Goal: Information Seeking & Learning: Find specific fact

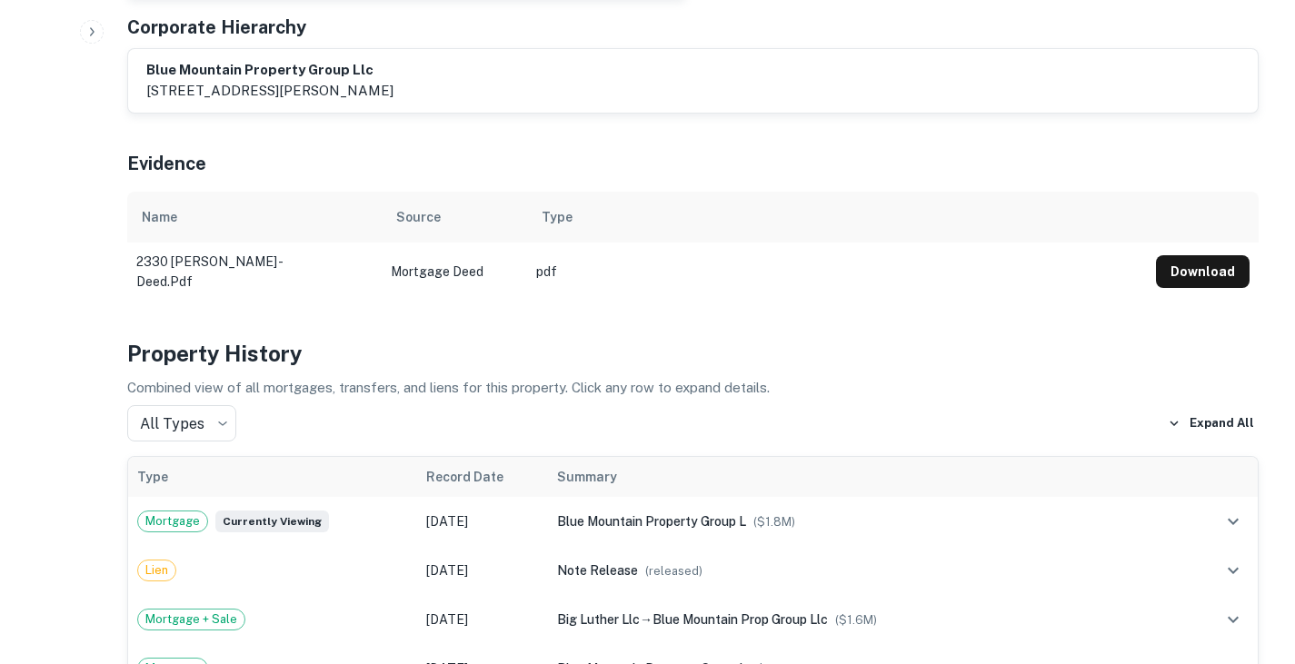
scroll to position [1041, 0]
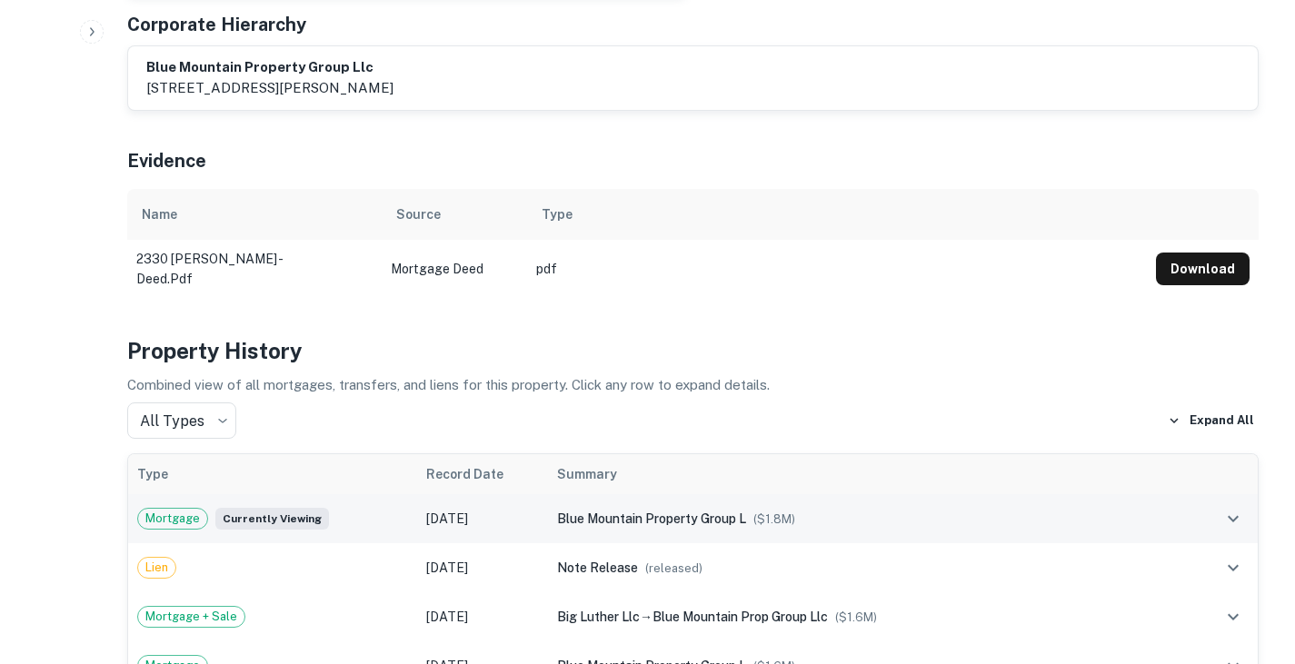
click at [740, 512] on span "blue mountain property group l" at bounding box center [651, 519] width 189 height 15
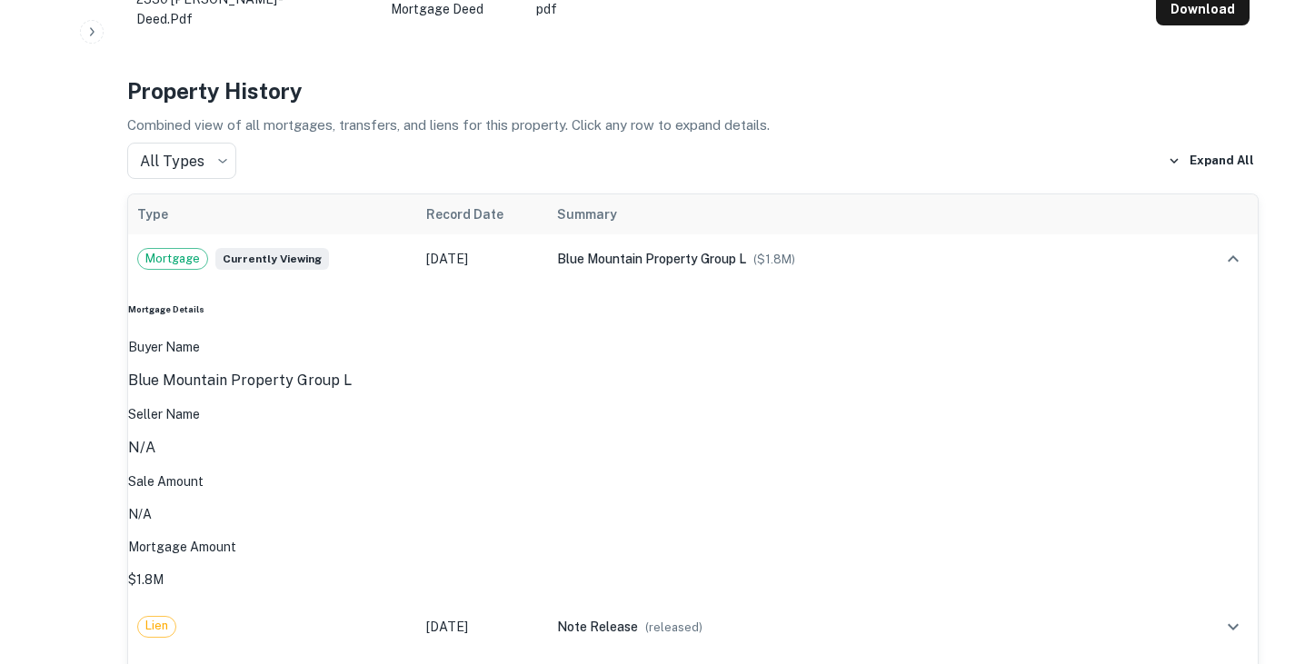
scroll to position [1302, 0]
click at [684, 663] on div "big luther llc → blue mountain prop group llc ($ 1.6M )" at bounding box center [869, 675] width 624 height 20
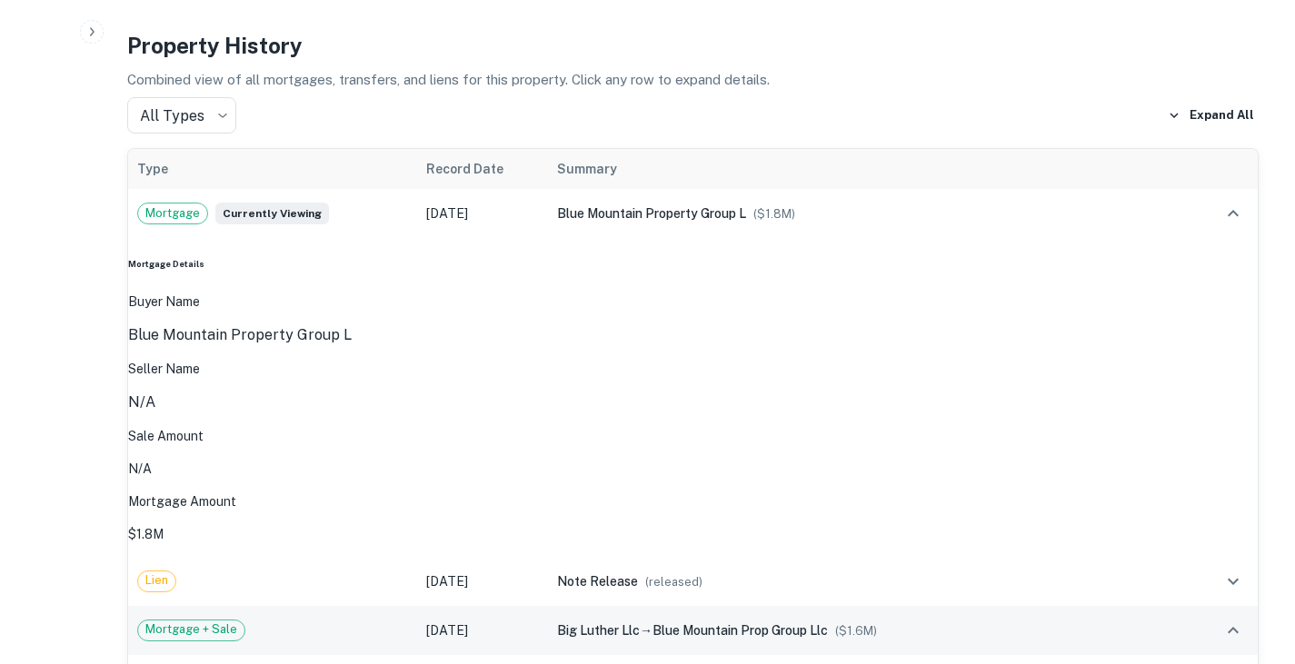
scroll to position [1348, 0]
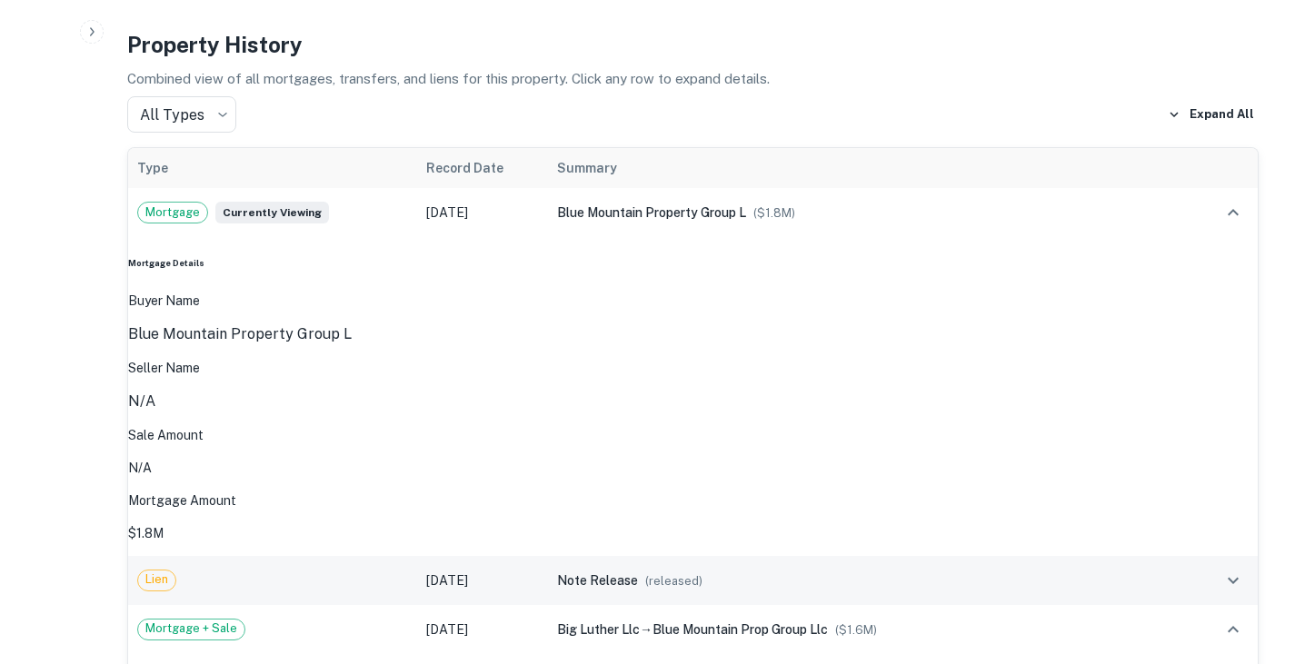
click at [366, 556] on td "Lien" at bounding box center [272, 580] width 289 height 49
click at [364, 556] on td "Lien" at bounding box center [272, 580] width 289 height 49
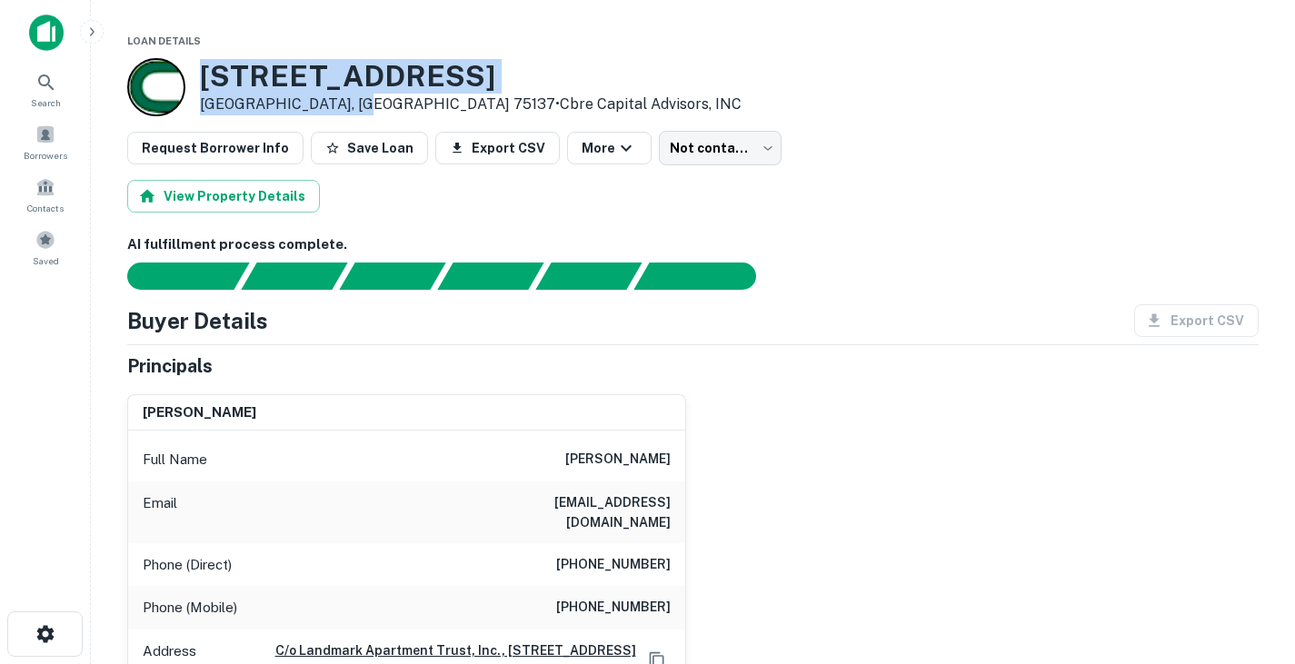
drag, startPoint x: 350, startPoint y: 102, endPoint x: 194, endPoint y: 64, distance: 160.9
click at [194, 64] on div "1810 S Main St Duncanville, TX 75137 • Cbre Capital Advisors, INC" at bounding box center [434, 87] width 614 height 58
click at [546, 84] on div "1810 S Main St Duncanville, TX 75137 • Cbre Capital Advisors, INC" at bounding box center [692, 87] width 1131 height 58
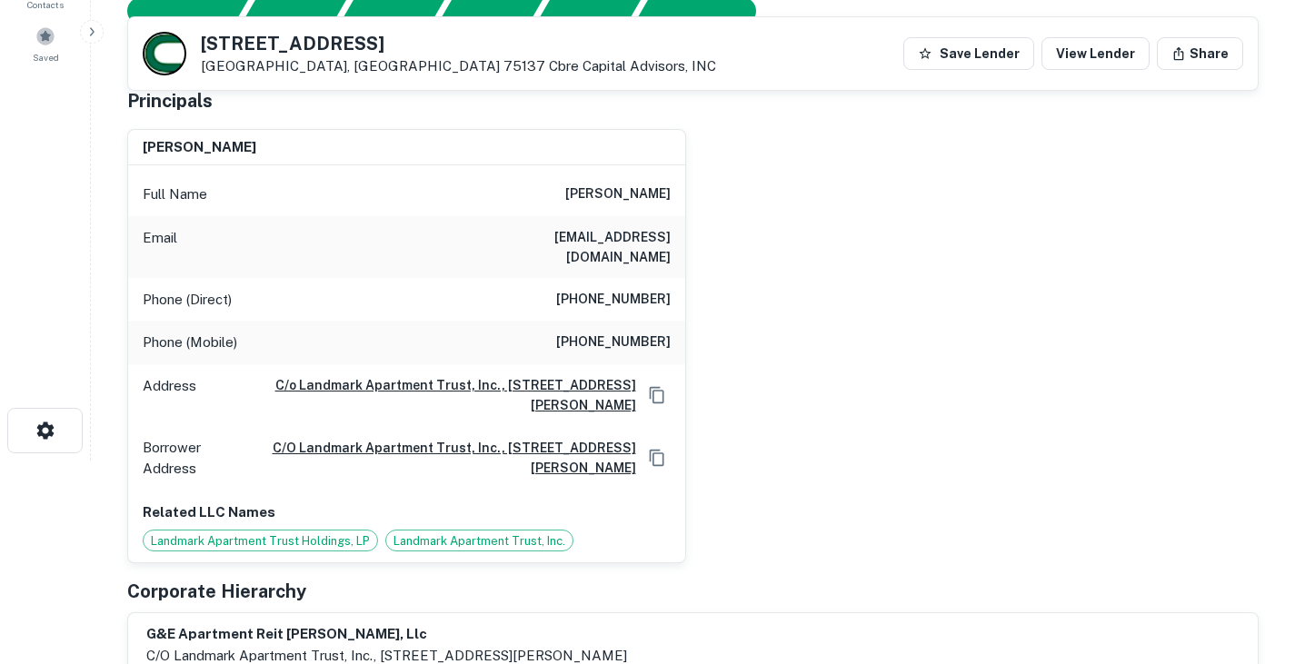
scroll to position [204, 0]
drag, startPoint x: 575, startPoint y: 316, endPoint x: 691, endPoint y: 314, distance: 115.5
click at [691, 314] on div "gustav g remppies Full Name gustav g remppies Email ecr0531@verizon.net Phone (…" at bounding box center [686, 339] width 1146 height 450
copy h6 "804) 502-9750"
click at [483, 288] on div "Phone (Direct) (804) 213-0470" at bounding box center [406, 299] width 557 height 44
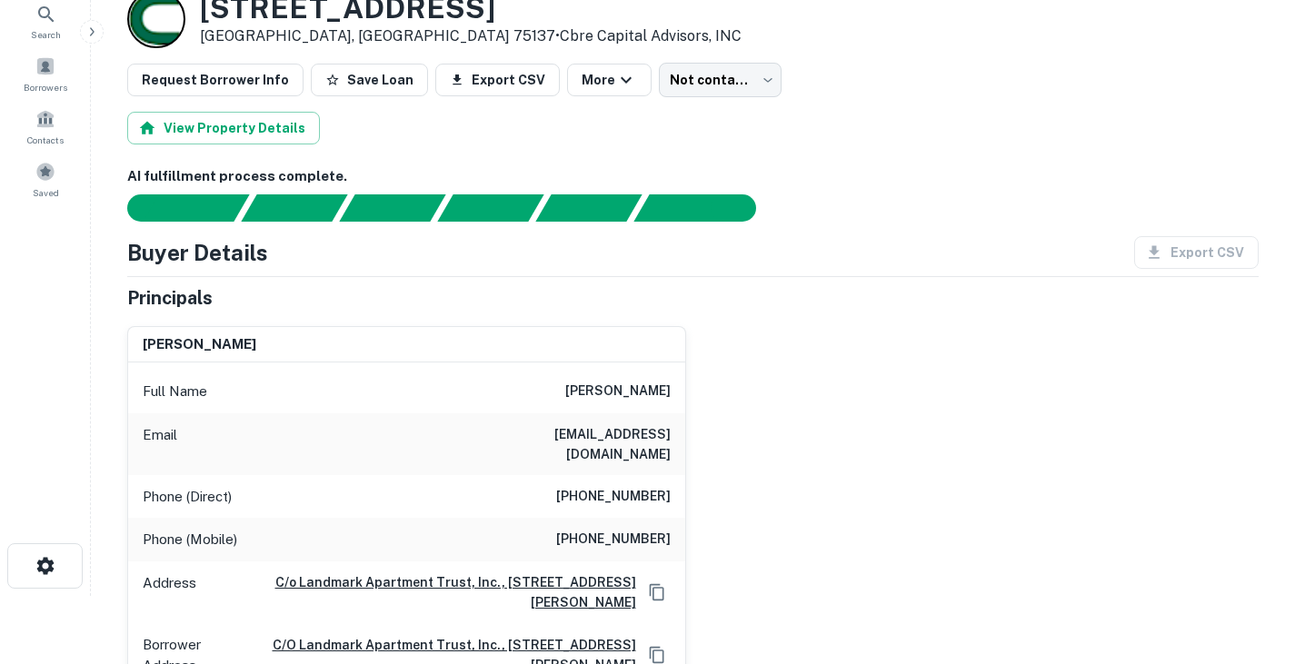
scroll to position [70, 0]
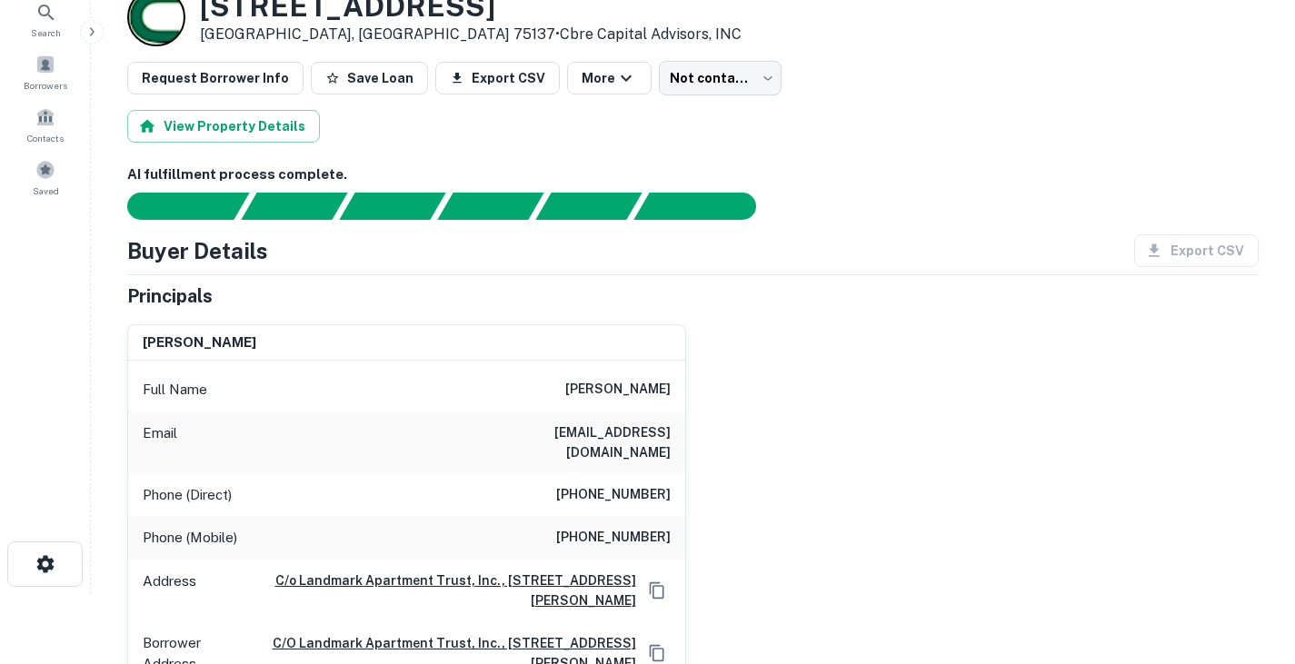
click at [161, 342] on h6 "gustav g remppies" at bounding box center [200, 343] width 114 height 21
copy h6 "gustav"
click at [414, 251] on div "Buyer Details Export CSV" at bounding box center [692, 250] width 1131 height 33
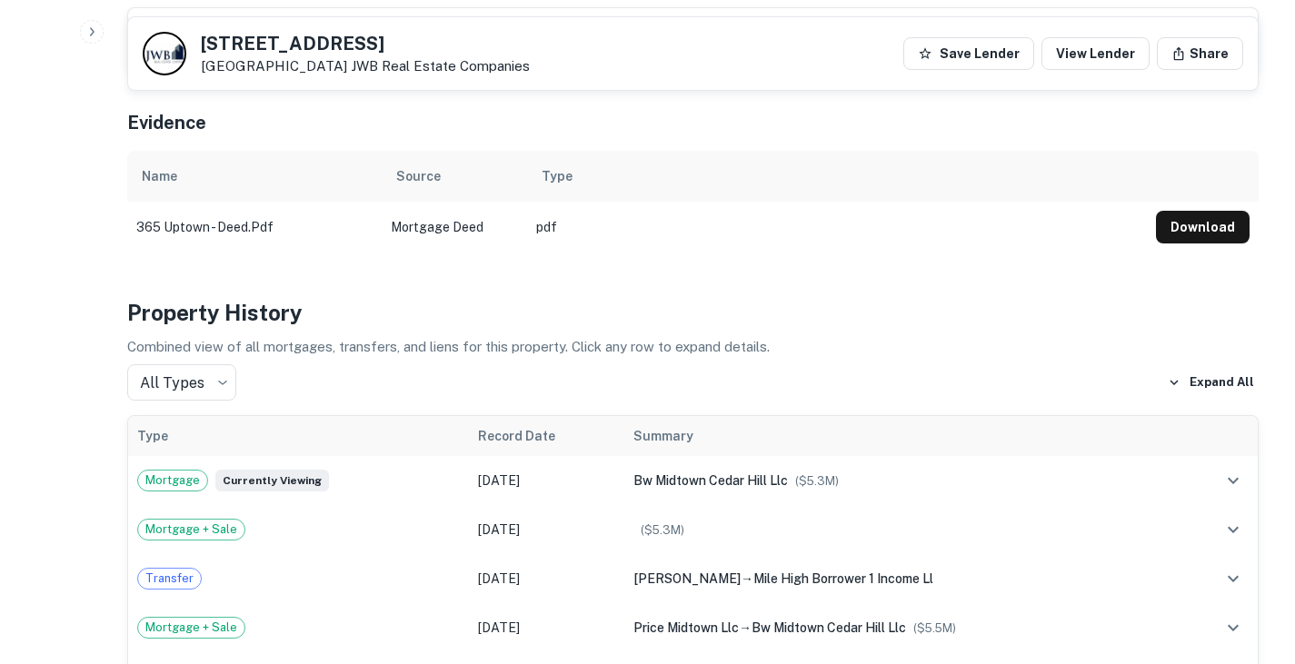
scroll to position [689, 0]
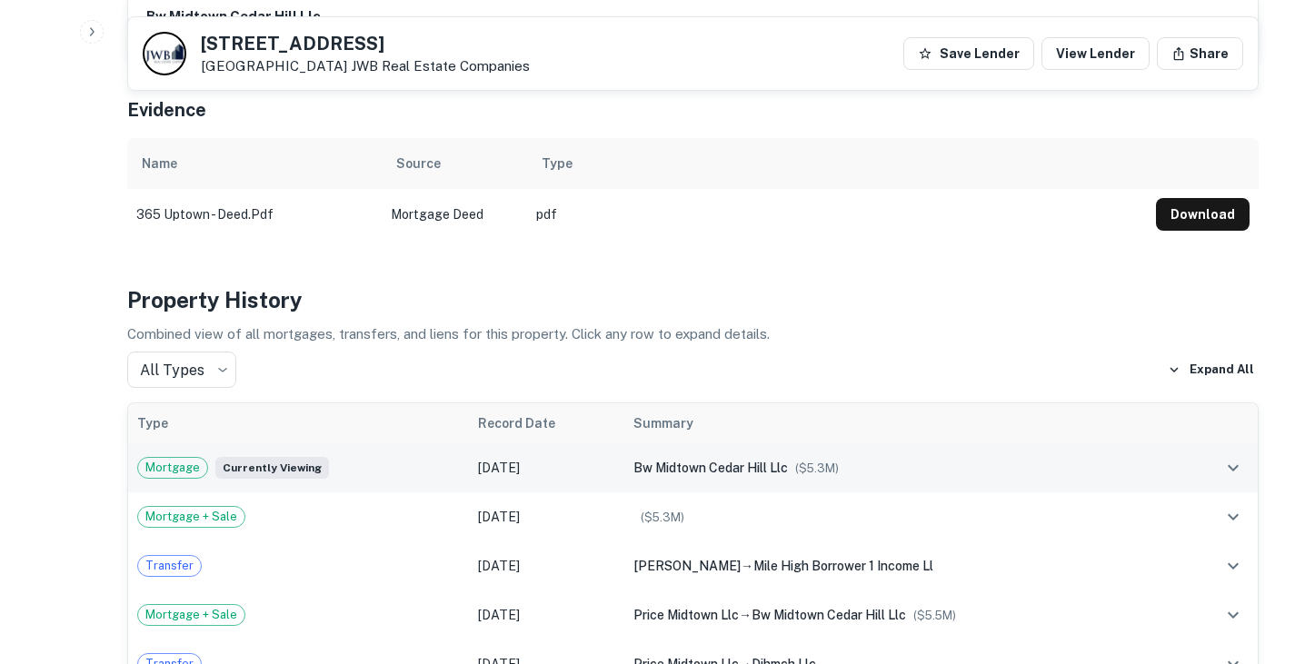
click at [388, 489] on td "Mortgage Currently viewing" at bounding box center [298, 467] width 341 height 49
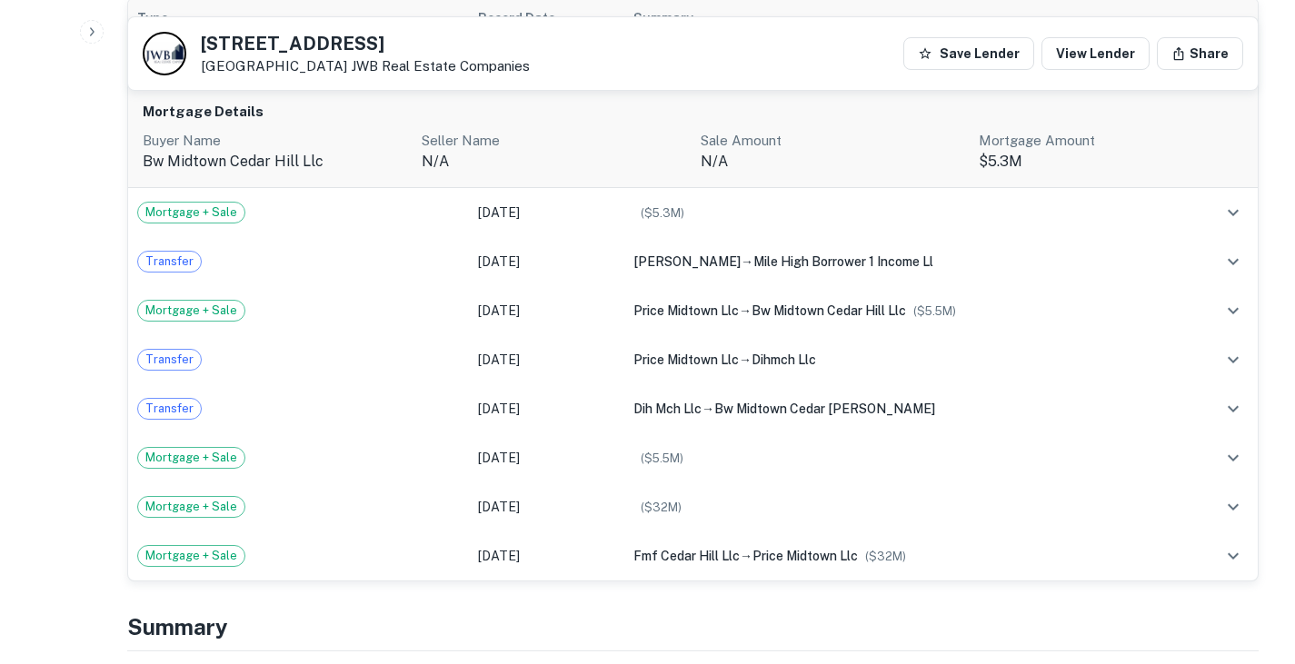
scroll to position [1093, 0]
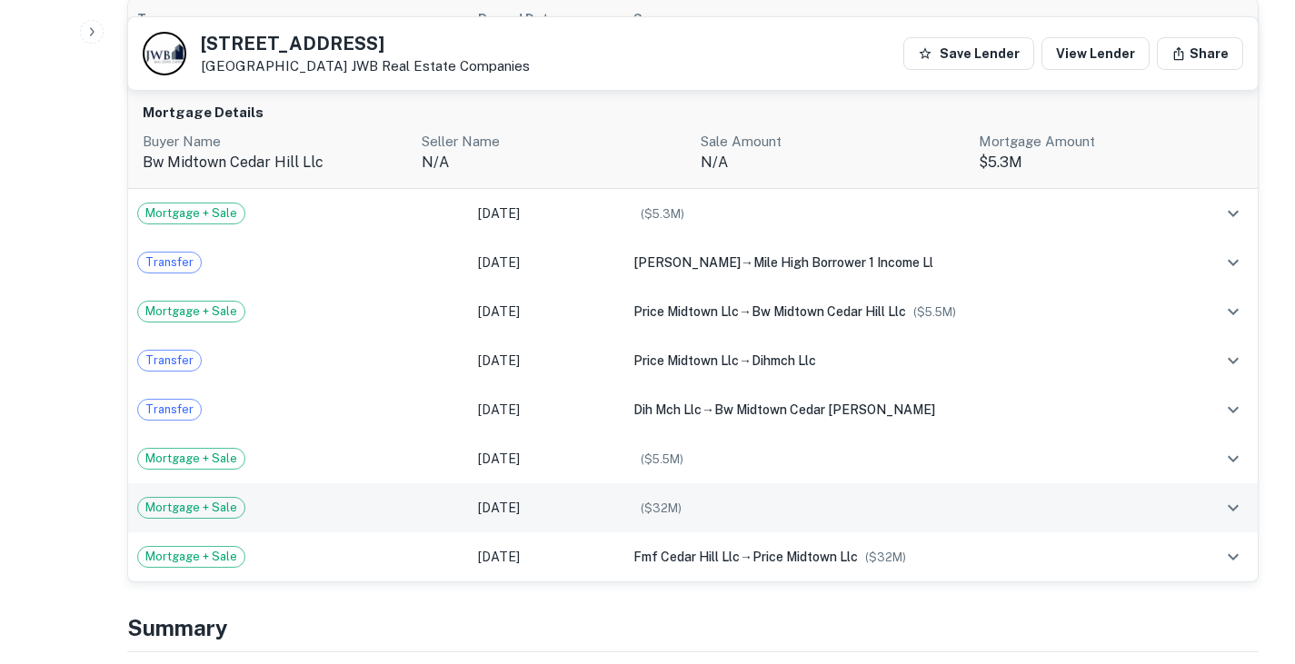
click at [356, 507] on div "Mortgage + Sale" at bounding box center [298, 508] width 323 height 22
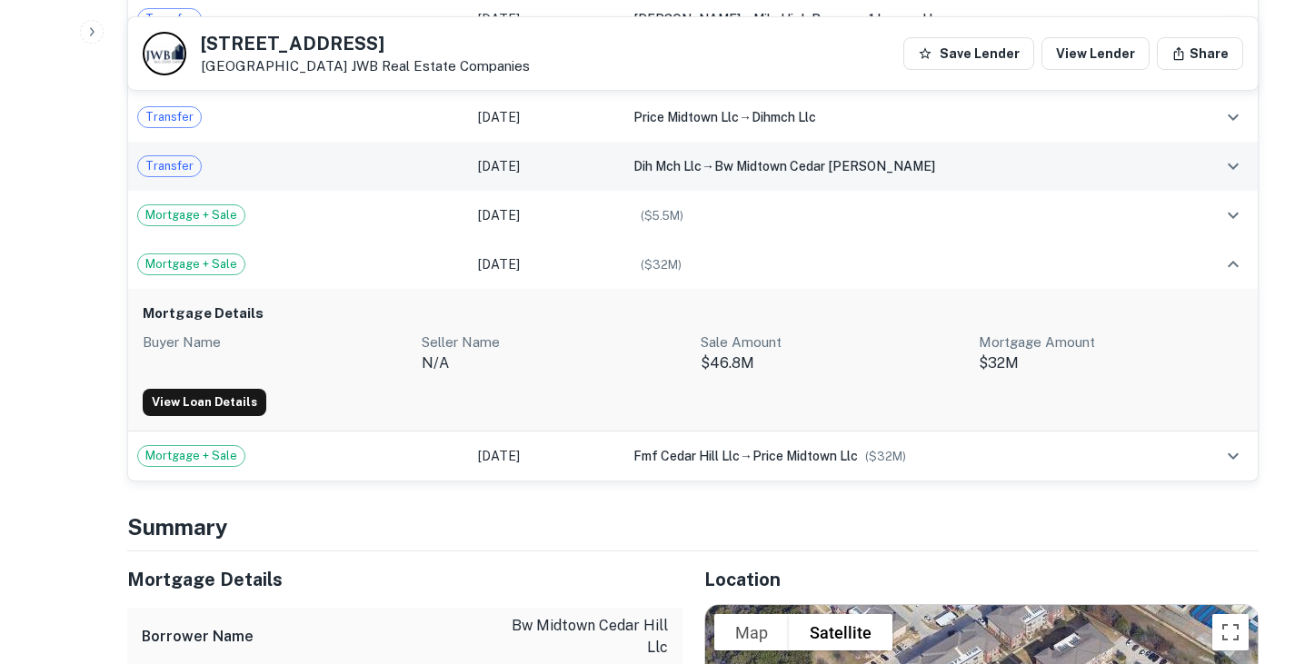
scroll to position [1340, 0]
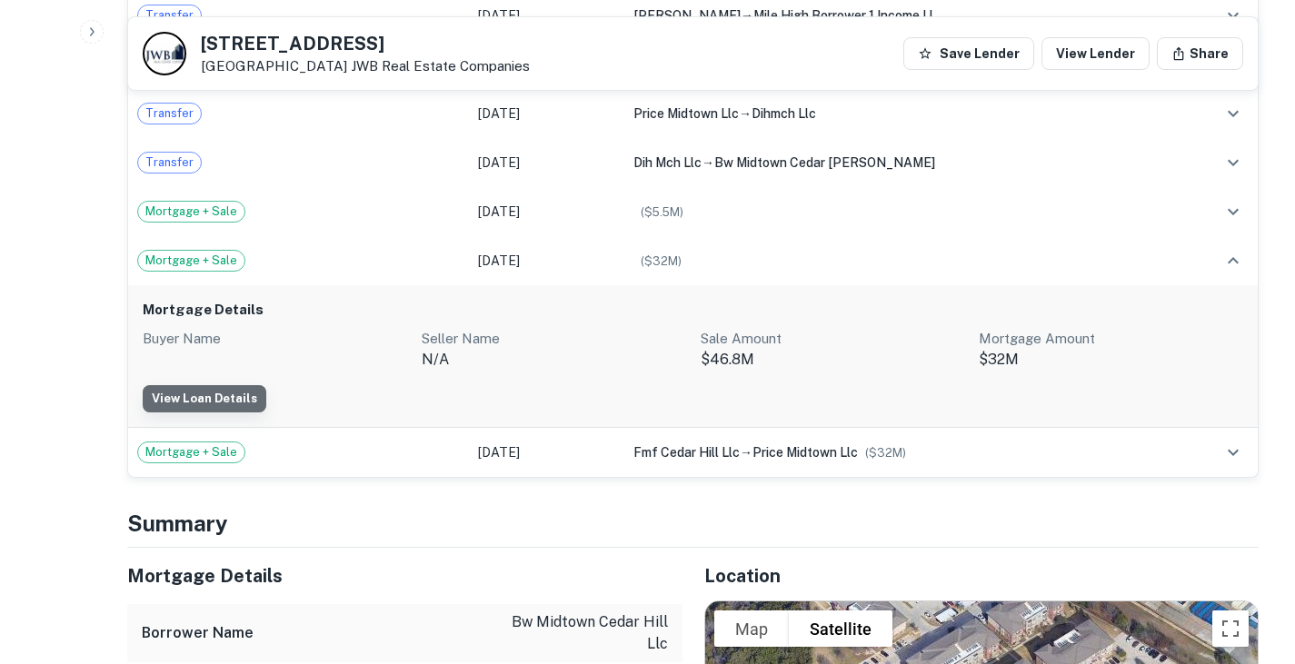
click at [234, 398] on link "View Loan Details" at bounding box center [205, 398] width 124 height 27
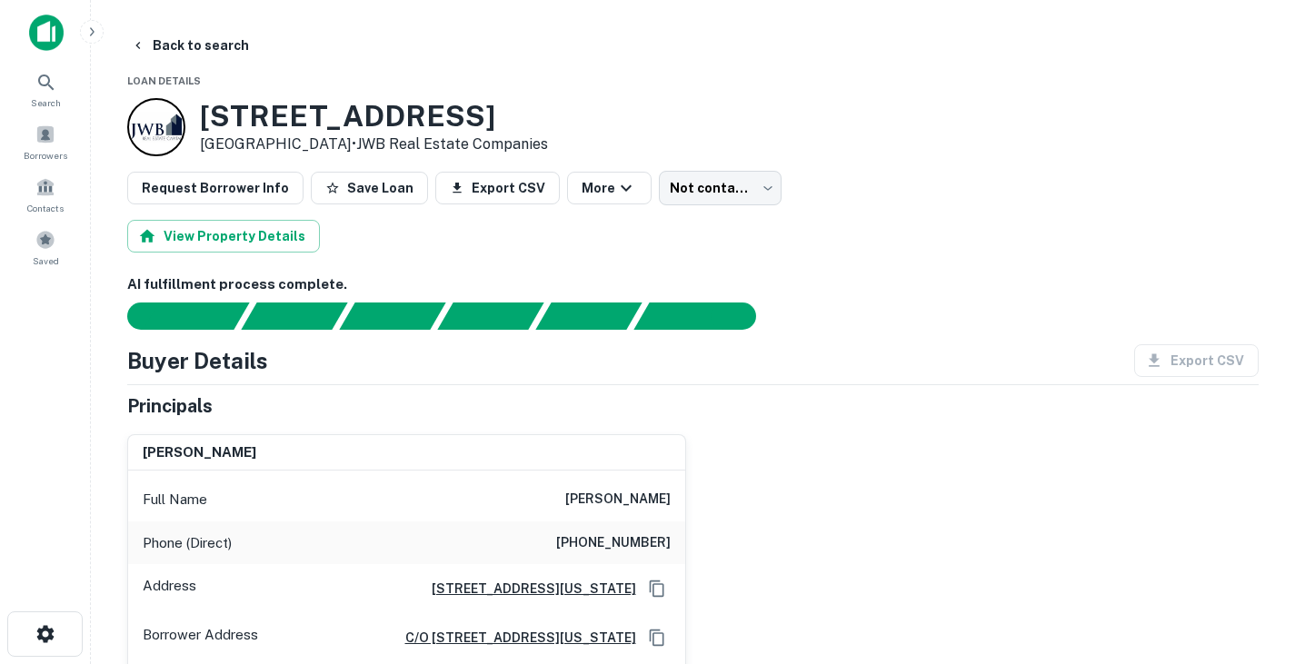
drag, startPoint x: 338, startPoint y: 142, endPoint x: 204, endPoint y: 115, distance: 137.1
click at [204, 115] on div "[STREET_ADDRESS] • JWB Real Estate Companies" at bounding box center [374, 127] width 348 height 56
drag, startPoint x: 345, startPoint y: 144, endPoint x: 577, endPoint y: 148, distance: 231.8
click at [577, 148] on div "365 Uptown Blvd Cedar Hill, TX 75104 • JWB Real Estate Companies" at bounding box center [692, 127] width 1131 height 58
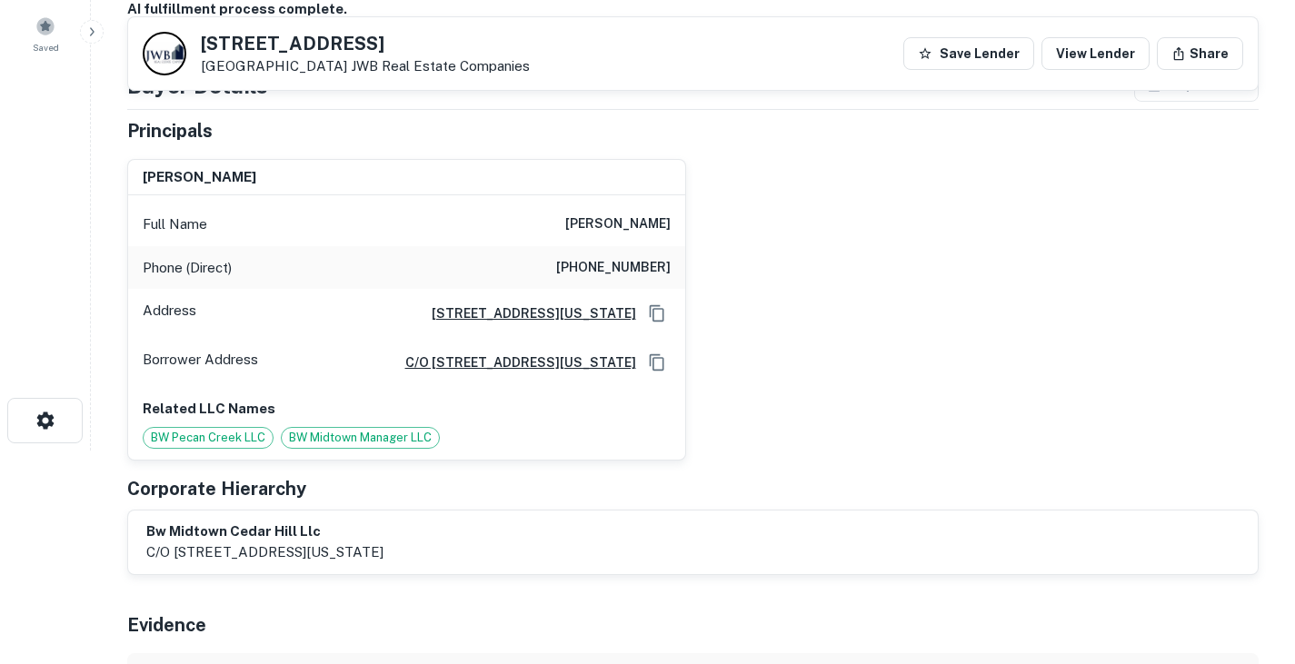
scroll to position [214, 0]
drag, startPoint x: 557, startPoint y: 224, endPoint x: 671, endPoint y: 220, distance: 113.7
click at [671, 220] on div "Full Name gideon z friedman" at bounding box center [406, 224] width 557 height 44
click at [822, 325] on div "gideon z friedman Full Name gideon z friedman Phone (Direct) (917) 690-9060 Add…" at bounding box center [686, 302] width 1146 height 316
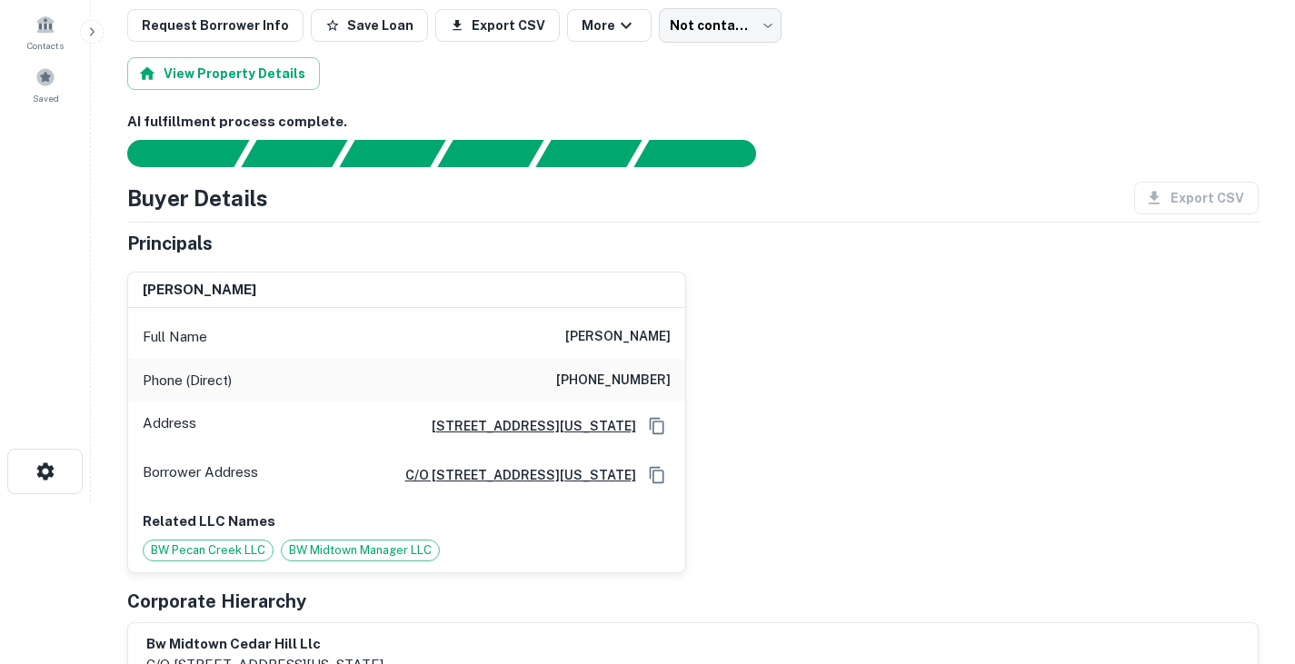
scroll to position [164, 0]
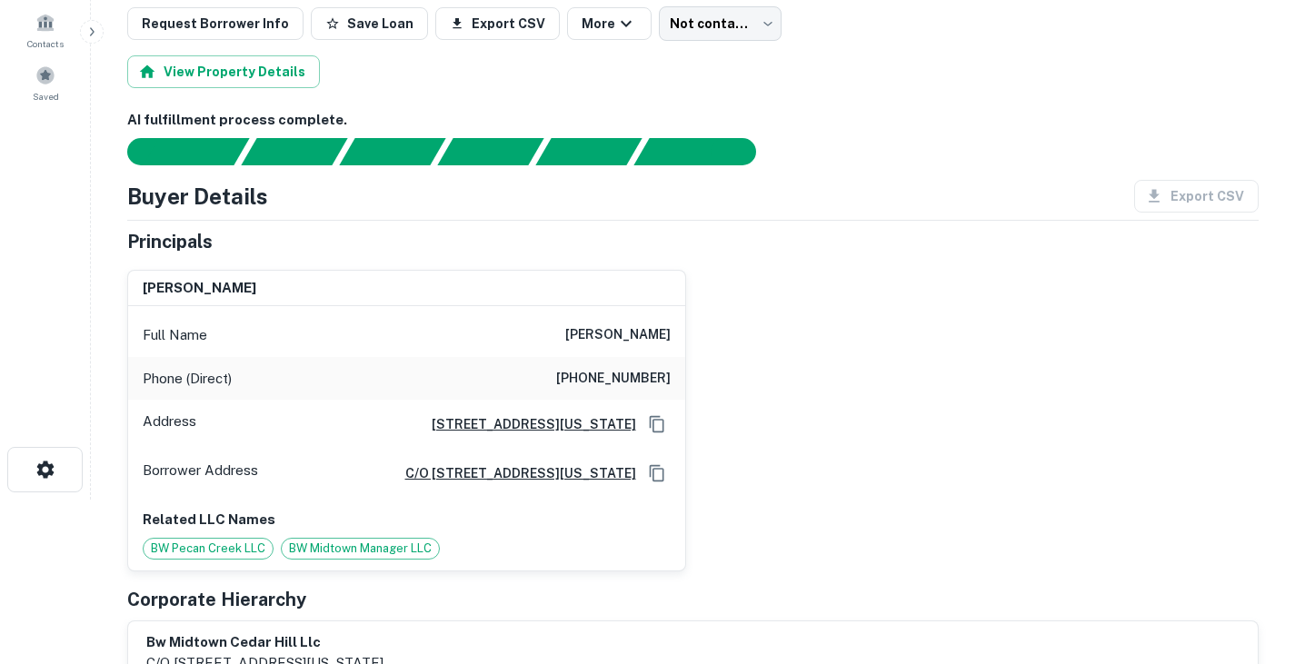
drag, startPoint x: 554, startPoint y: 329, endPoint x: 672, endPoint y: 326, distance: 117.3
click at [672, 326] on div "Full Name gideon z friedman" at bounding box center [406, 336] width 557 height 44
click at [818, 411] on div "gideon z friedman Full Name gideon z friedman Phone (Direct) (917) 690-9060 Add…" at bounding box center [686, 413] width 1146 height 316
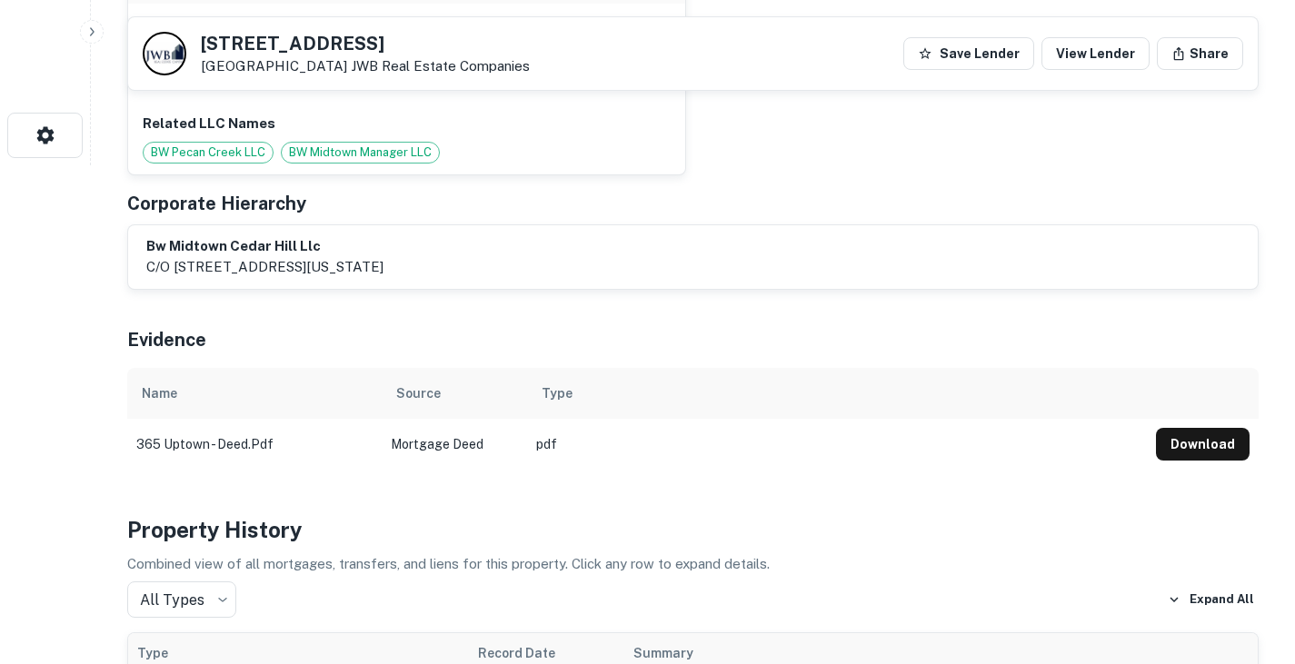
scroll to position [0, 0]
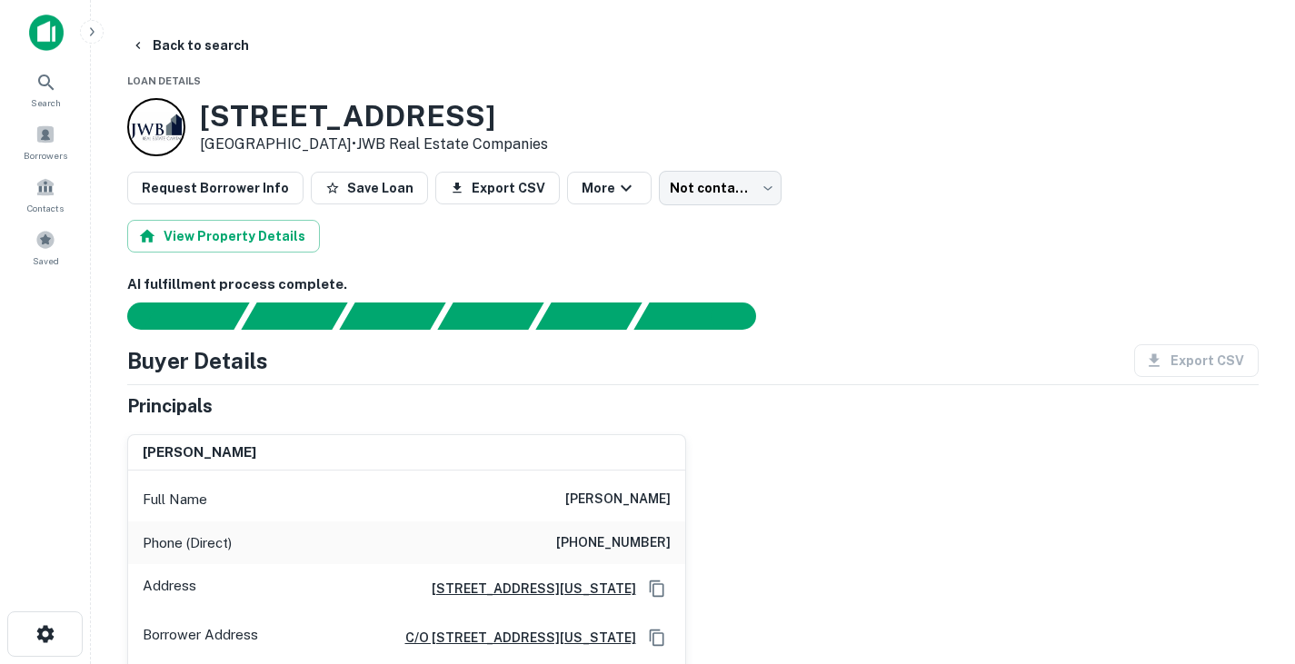
drag, startPoint x: 255, startPoint y: 123, endPoint x: 338, endPoint y: 139, distance: 84.3
click at [338, 139] on div "365 Uptown Blvd Cedar Hill, TX 75104 • JWB Real Estate Companies" at bounding box center [374, 127] width 348 height 56
click at [780, 348] on div "Buyer Details Export CSV" at bounding box center [692, 360] width 1131 height 33
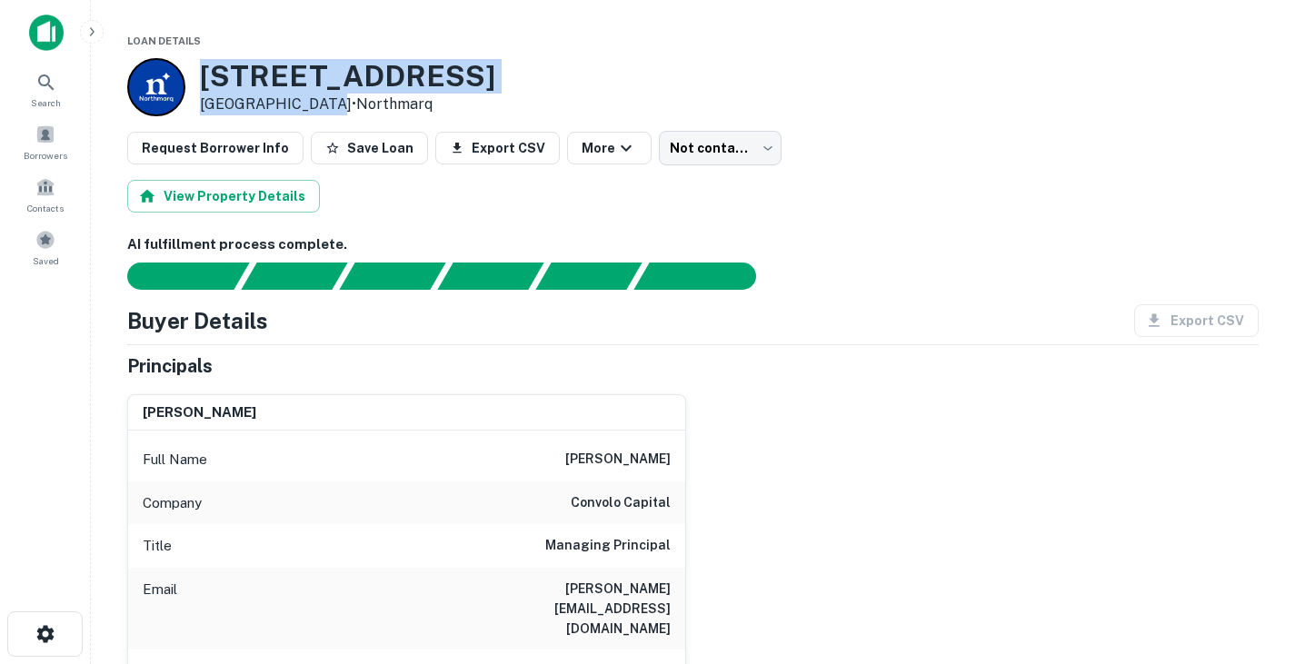
drag, startPoint x: 247, startPoint y: 80, endPoint x: 310, endPoint y: 95, distance: 64.6
click at [310, 95] on div "230 N IRVING HEIGHTS DR Irving, TX 75061 • Northmarq" at bounding box center [347, 87] width 295 height 56
click at [771, 89] on div "230 N IRVING HEIGHTS DR Irving, TX 75061 • Northmarq" at bounding box center [692, 87] width 1131 height 58
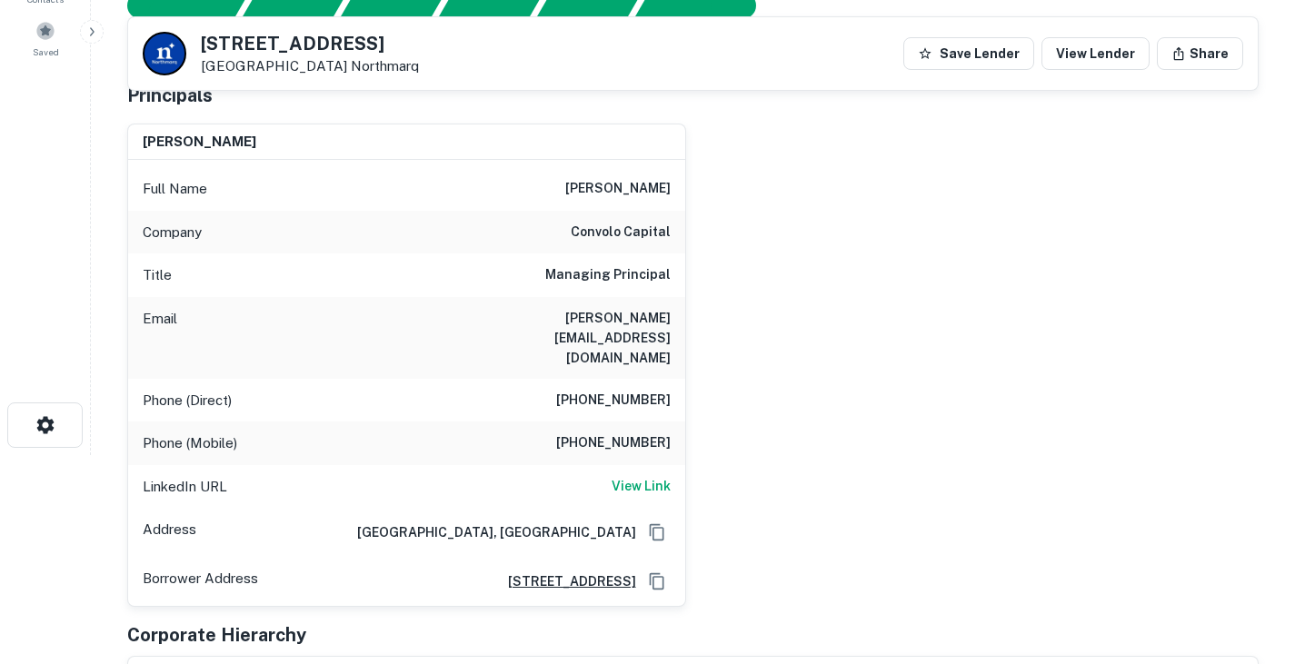
scroll to position [208, 0]
drag, startPoint x: 563, startPoint y: 191, endPoint x: 681, endPoint y: 241, distance: 127.4
click at [681, 241] on div "Full Name jeremy thomason Company convolo capital Title Managing Principal Emai…" at bounding box center [406, 384] width 557 height 446
click at [376, 194] on div "Full Name jeremy thomason" at bounding box center [406, 190] width 557 height 44
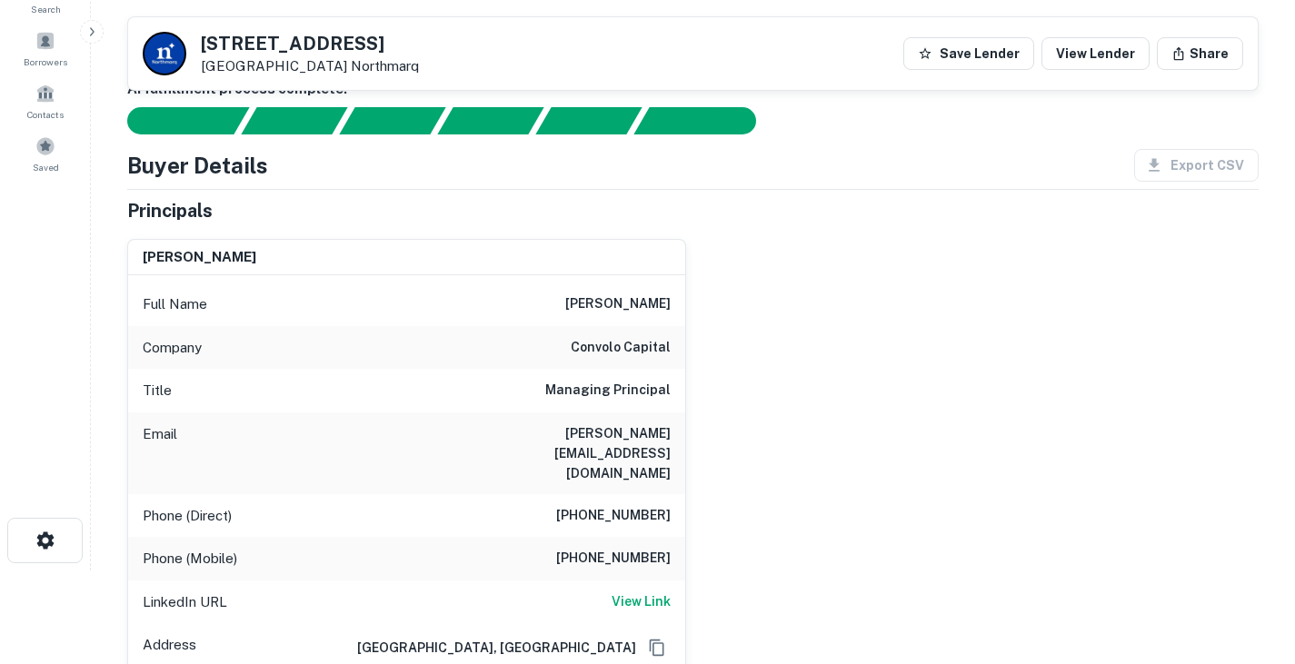
scroll to position [0, 0]
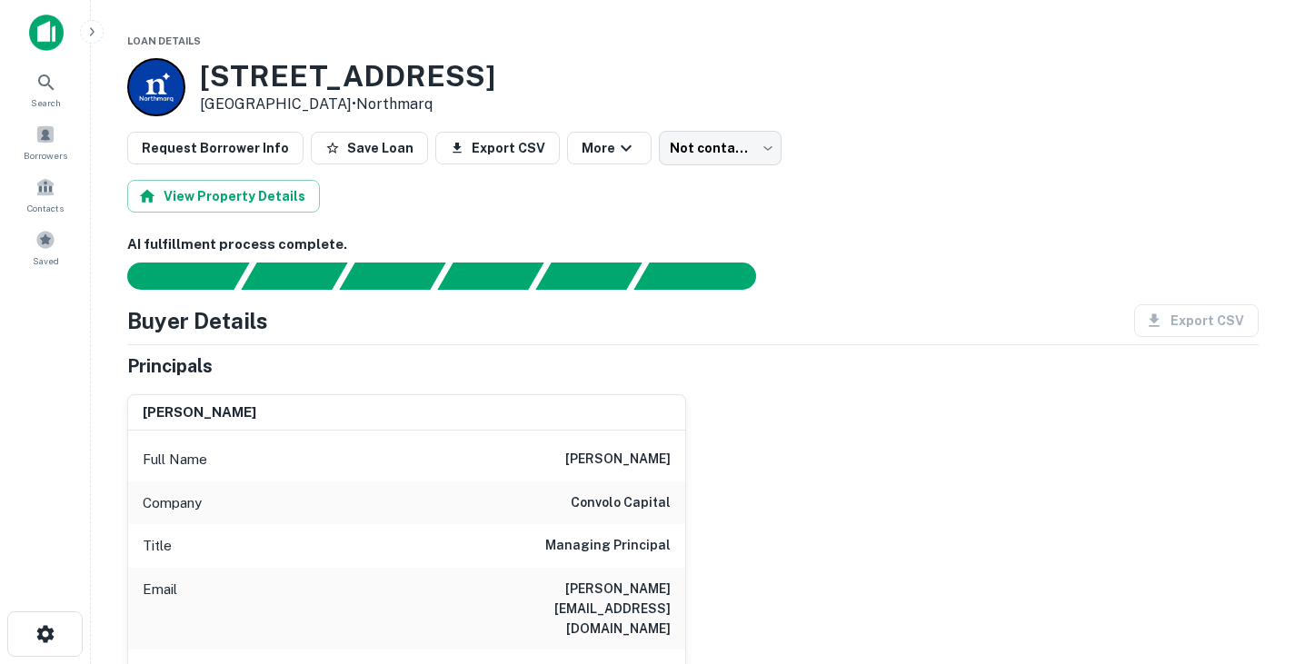
drag, startPoint x: 204, startPoint y: 65, endPoint x: 534, endPoint y: 71, distance: 330.9
click at [495, 71] on h3 "230 N IRVING HEIGHTS DR" at bounding box center [347, 76] width 295 height 35
copy h3 "230 N IRVING HEIGHTS"
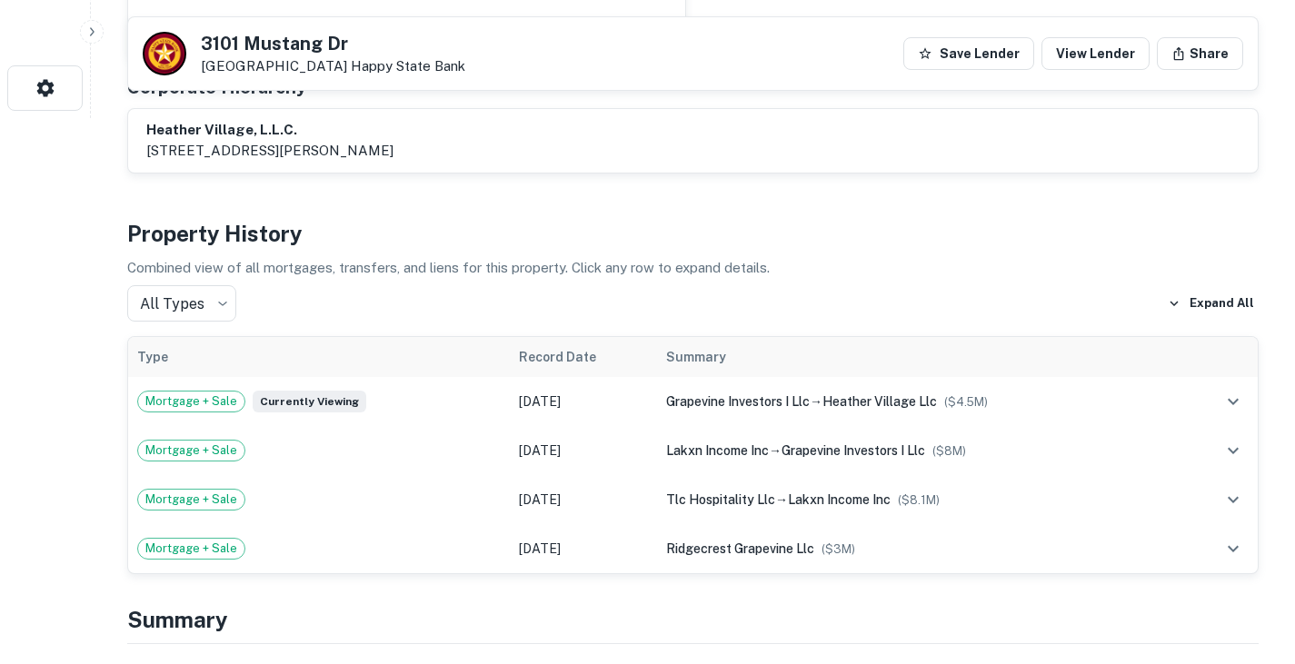
scroll to position [547, 0]
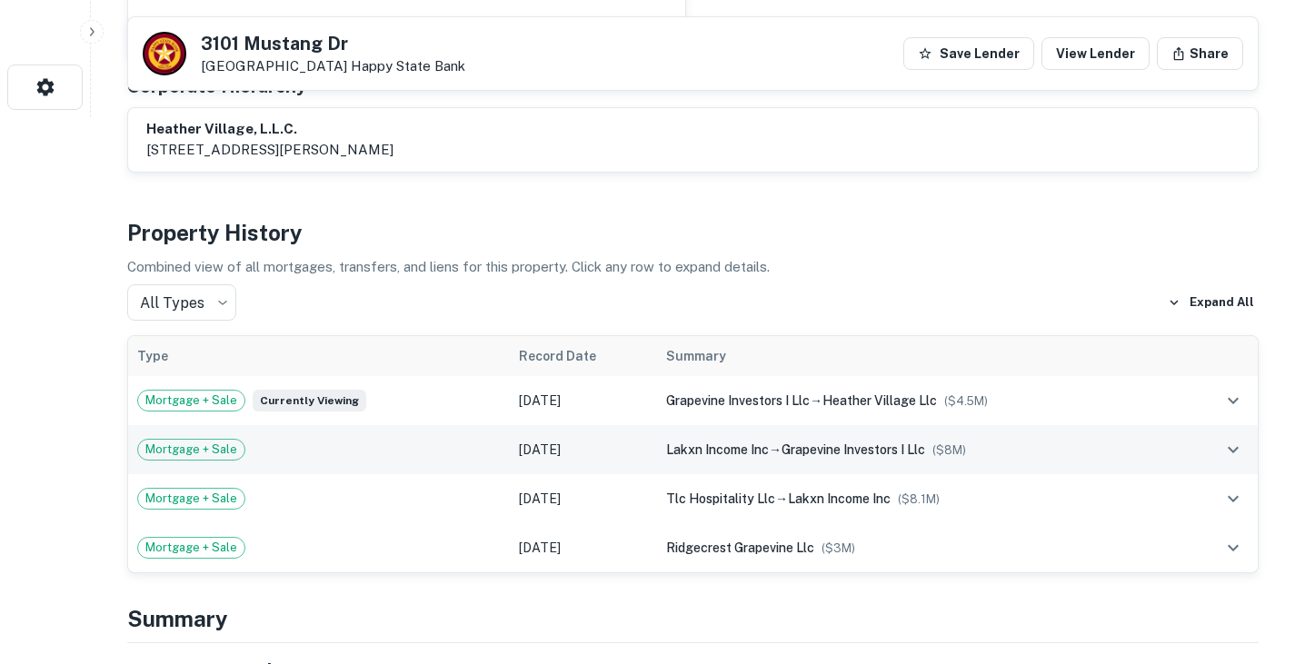
click at [473, 439] on div "Mortgage + Sale" at bounding box center [319, 450] width 364 height 22
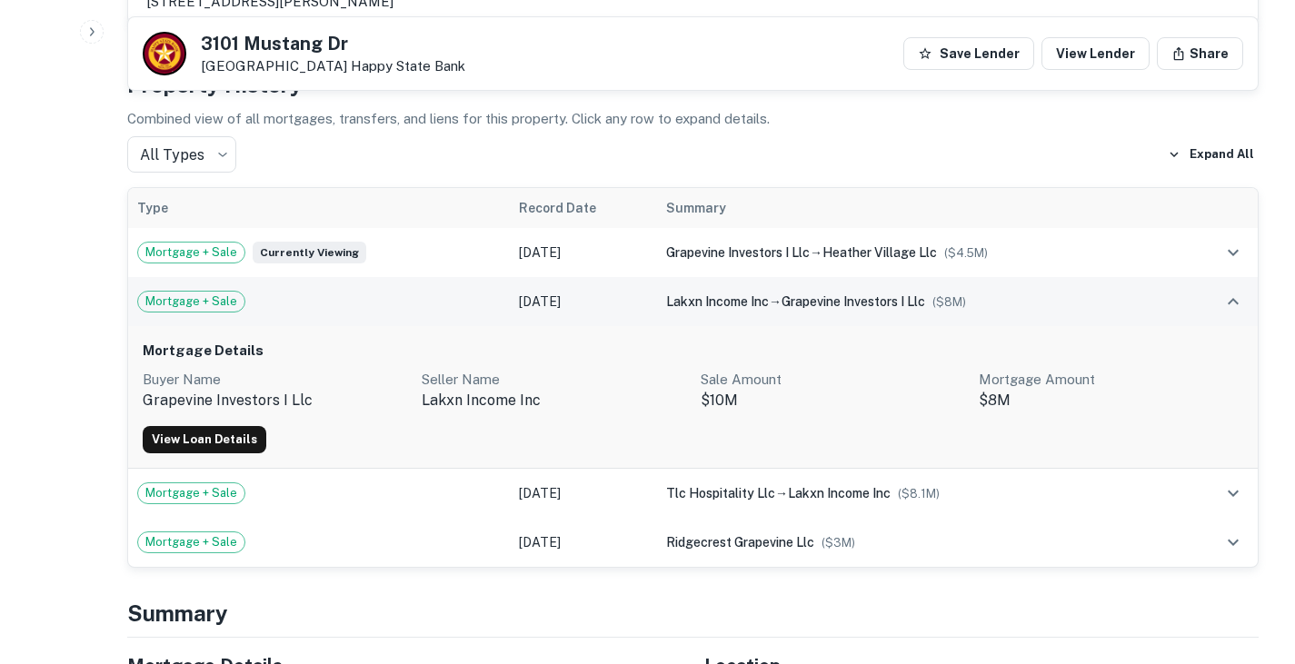
scroll to position [696, 0]
click at [525, 302] on td "Feb 26, 2019" at bounding box center [583, 300] width 147 height 49
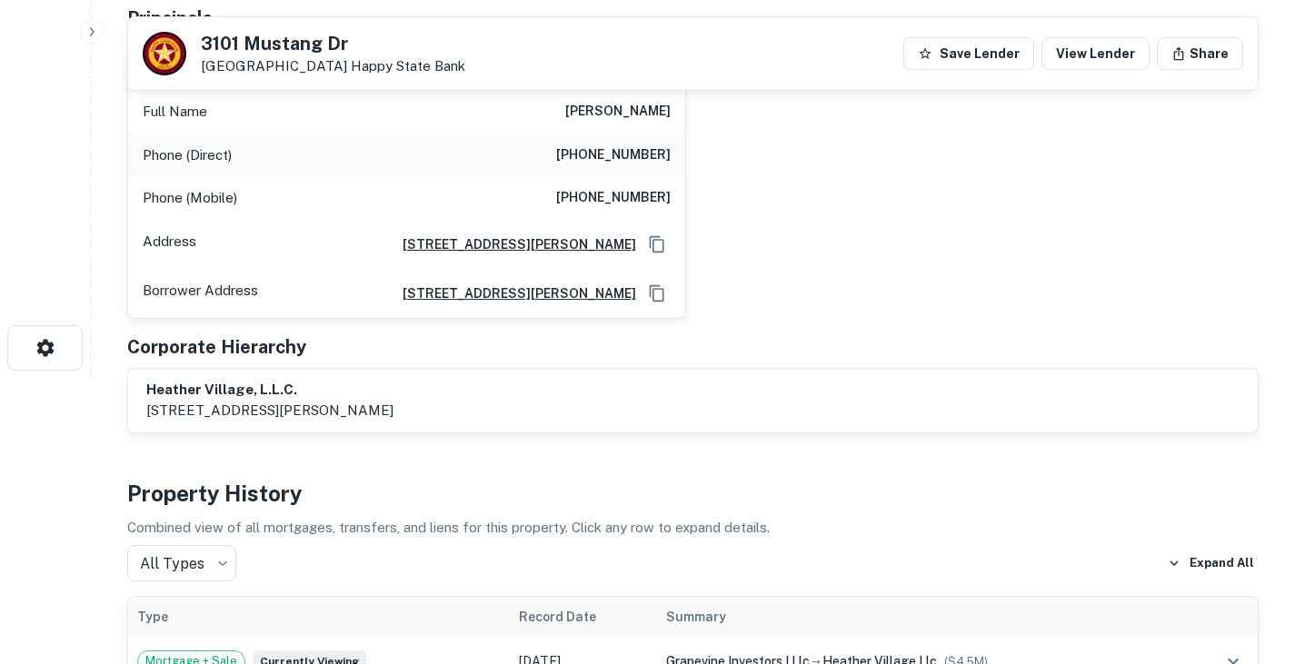
scroll to position [0, 0]
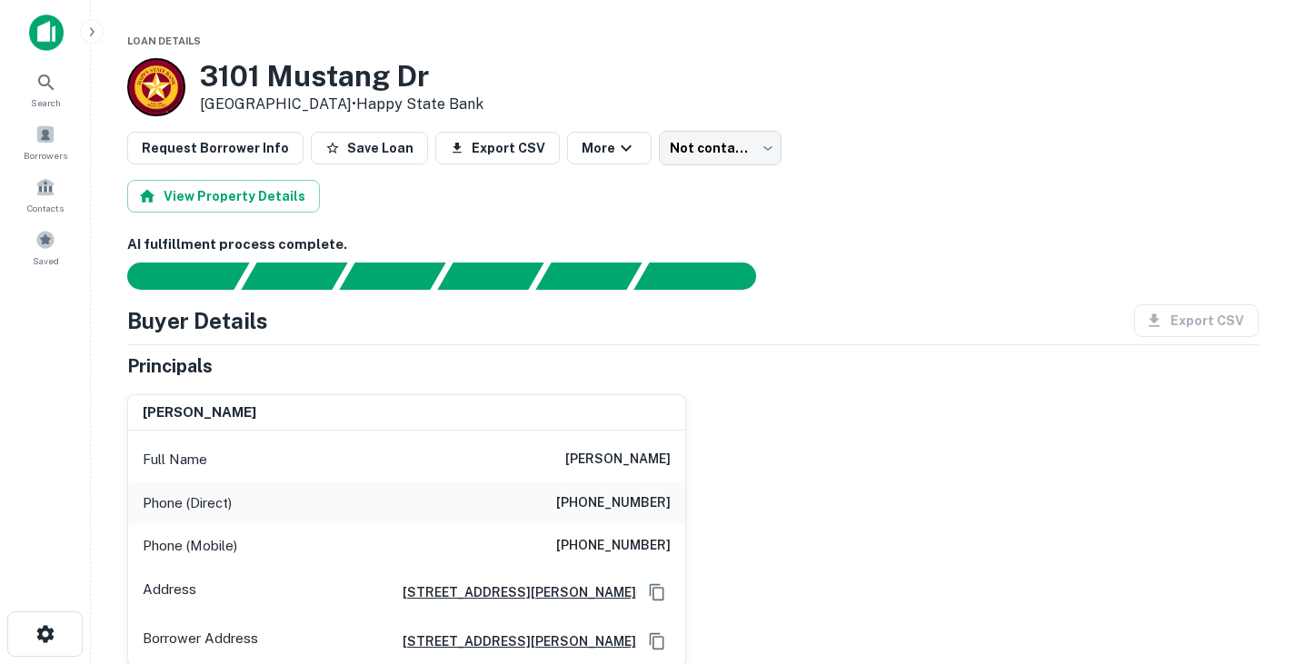
drag, startPoint x: 203, startPoint y: 78, endPoint x: 341, endPoint y: 102, distance: 140.1
click at [341, 102] on div "3101 Mustang Dr Grapevine, TX 76051 • Happy State Bank" at bounding box center [342, 87] width 284 height 56
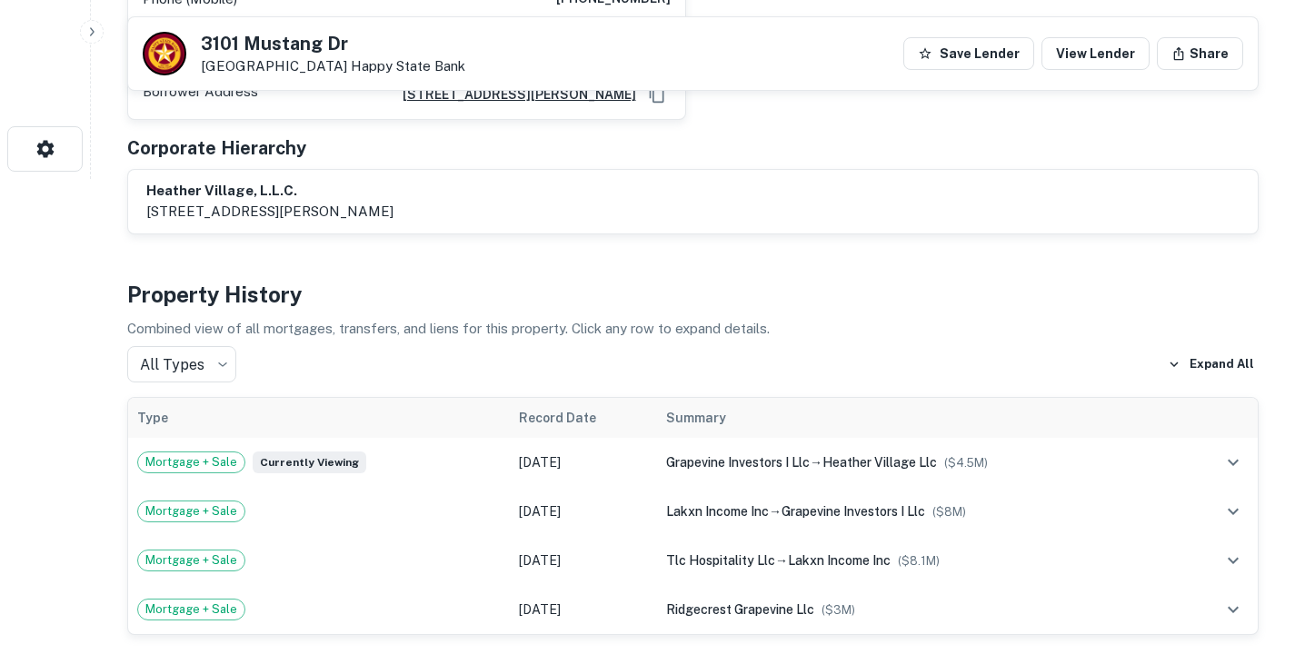
scroll to position [486, 0]
drag, startPoint x: 149, startPoint y: 187, endPoint x: 425, endPoint y: 206, distance: 276.9
click at [425, 206] on div "heather village, l.l.c. 5001 thompson ter, colleyville, tx, 76034" at bounding box center [692, 201] width 1093 height 42
click at [430, 362] on div "All Types *** ​ Expand All" at bounding box center [692, 363] width 1131 height 36
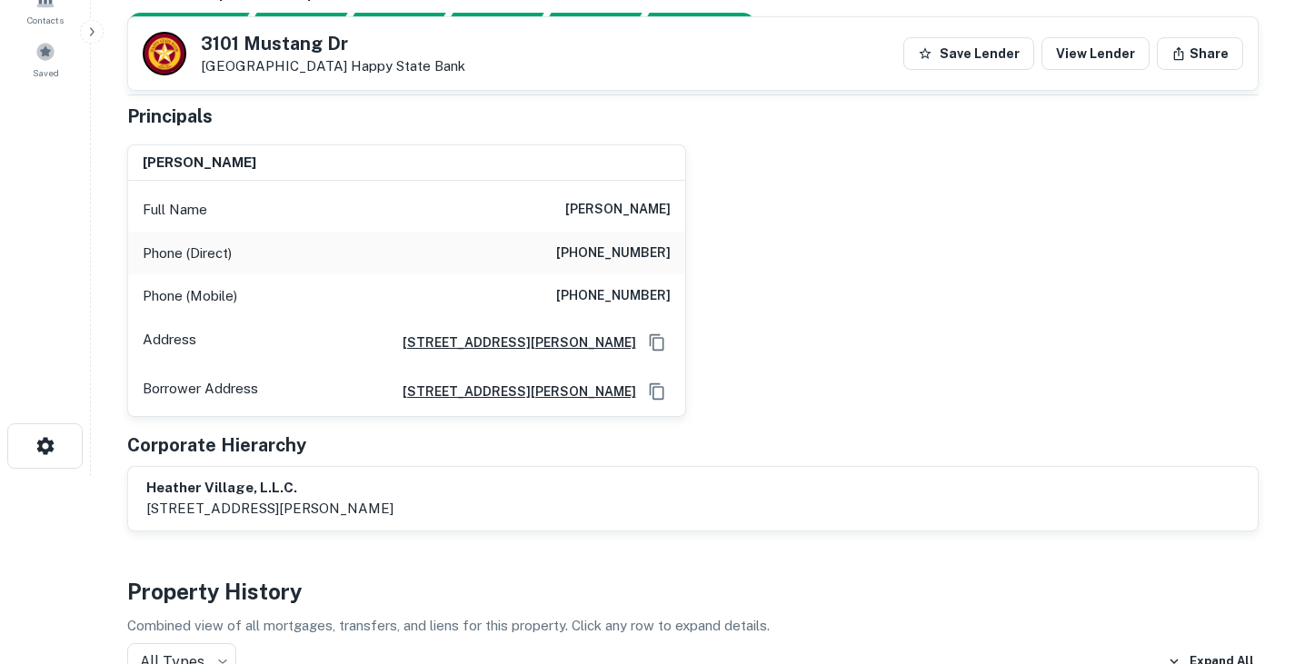
scroll to position [189, 0]
click at [600, 294] on h6 "(310) 990-0745" at bounding box center [613, 295] width 115 height 22
copy h6 "(310) 990-0745"
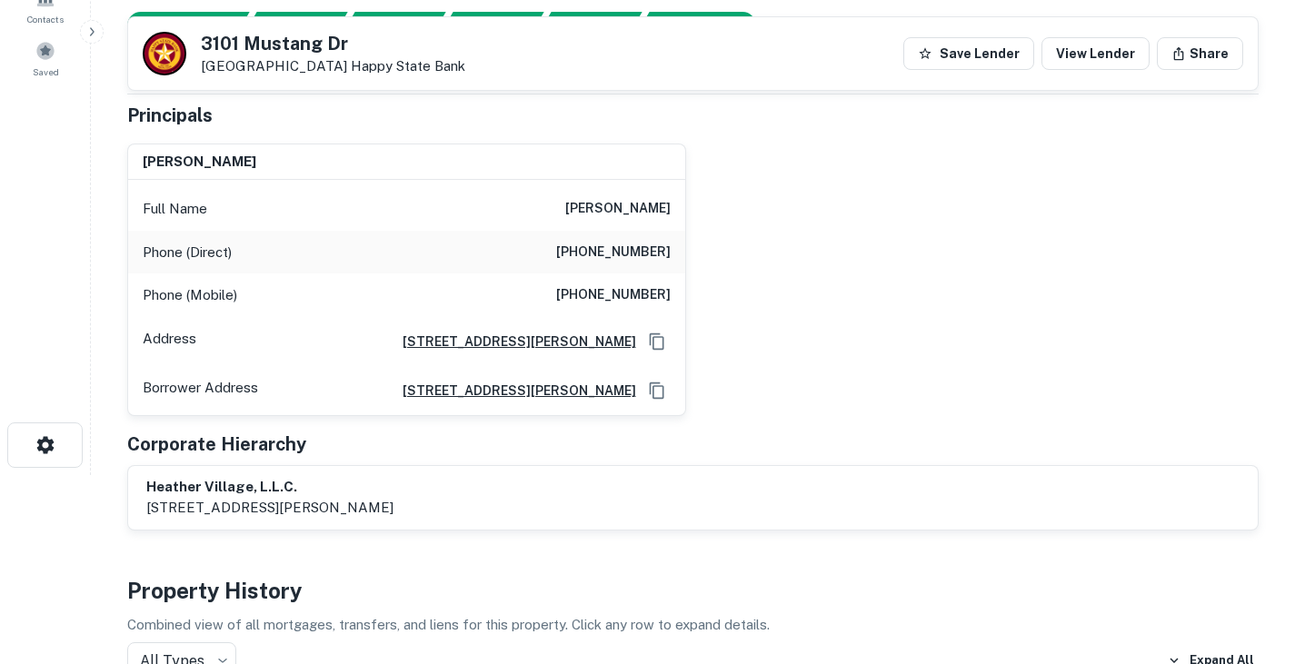
click at [536, 162] on div "anastasia popova" at bounding box center [406, 162] width 557 height 36
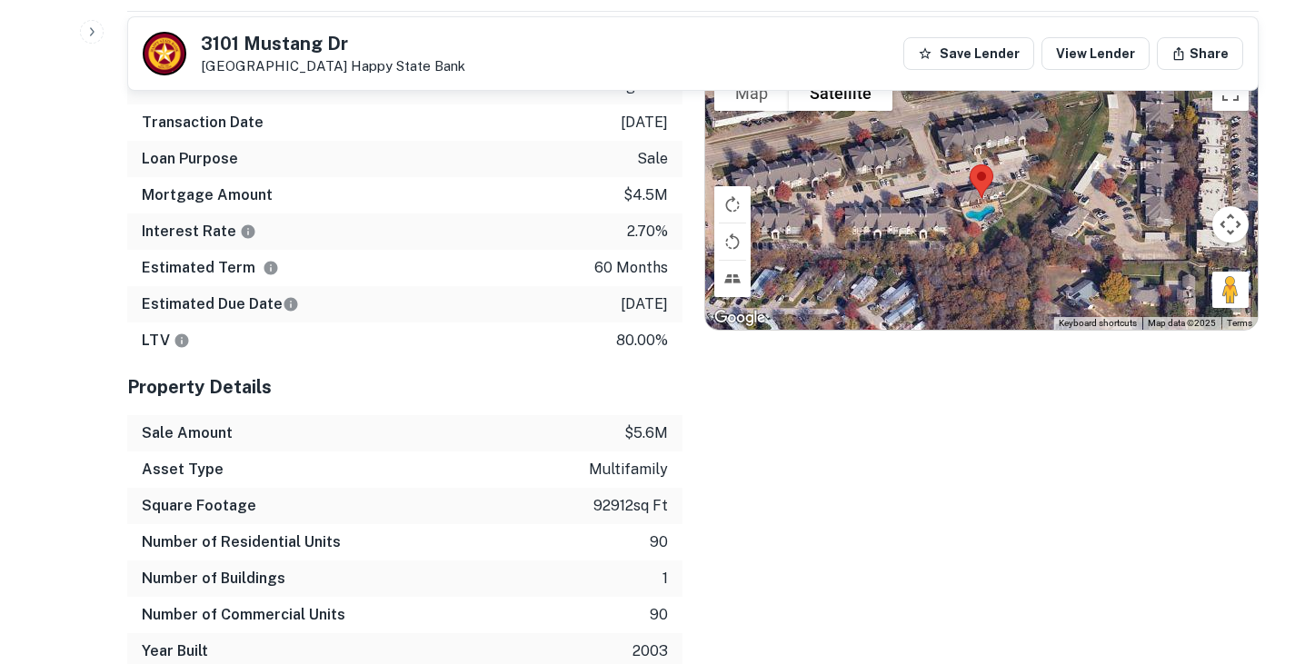
scroll to position [1179, 0]
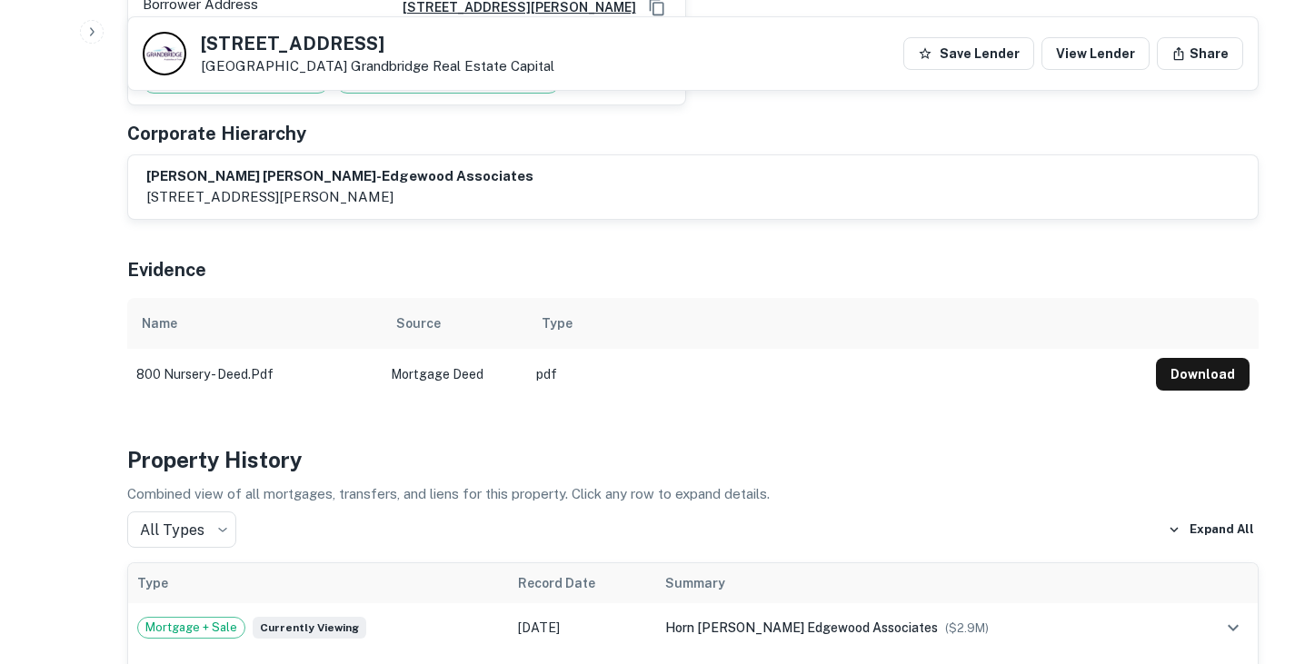
scroll to position [678, 0]
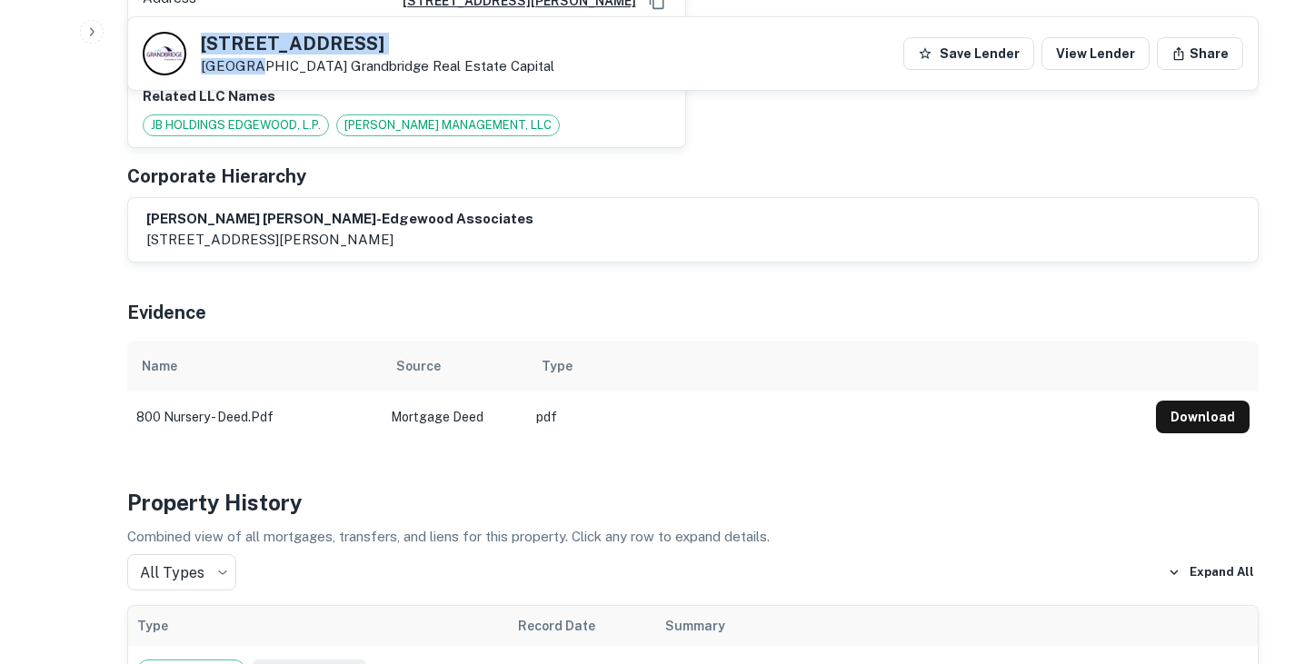
drag, startPoint x: 200, startPoint y: 41, endPoint x: 239, endPoint y: 72, distance: 49.8
click at [239, 72] on div "[STREET_ADDRESS] Grandbridge Real Estate Capital" at bounding box center [349, 54] width 412 height 44
drag, startPoint x: 305, startPoint y: 61, endPoint x: 199, endPoint y: 40, distance: 108.4
click at [199, 40] on div "[STREET_ADDRESS] Grandbridge Real Estate Capital" at bounding box center [349, 54] width 412 height 44
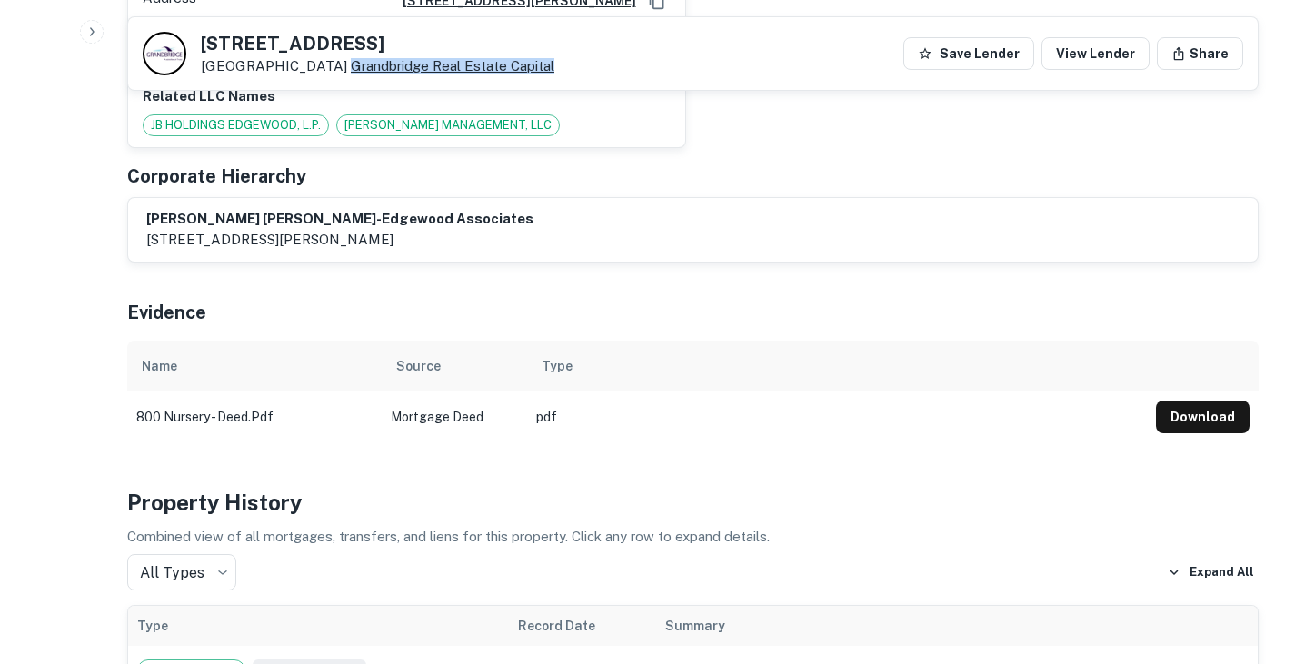
drag, startPoint x: 519, startPoint y: 65, endPoint x: 306, endPoint y: 67, distance: 212.7
click at [306, 67] on div "800 N Nursery Rd Irving, TX 75061 Grandbridge Real Estate Capital Save Lender V…" at bounding box center [693, 53] width 1130 height 73
click at [703, 301] on div "Evidence" at bounding box center [692, 309] width 1131 height 64
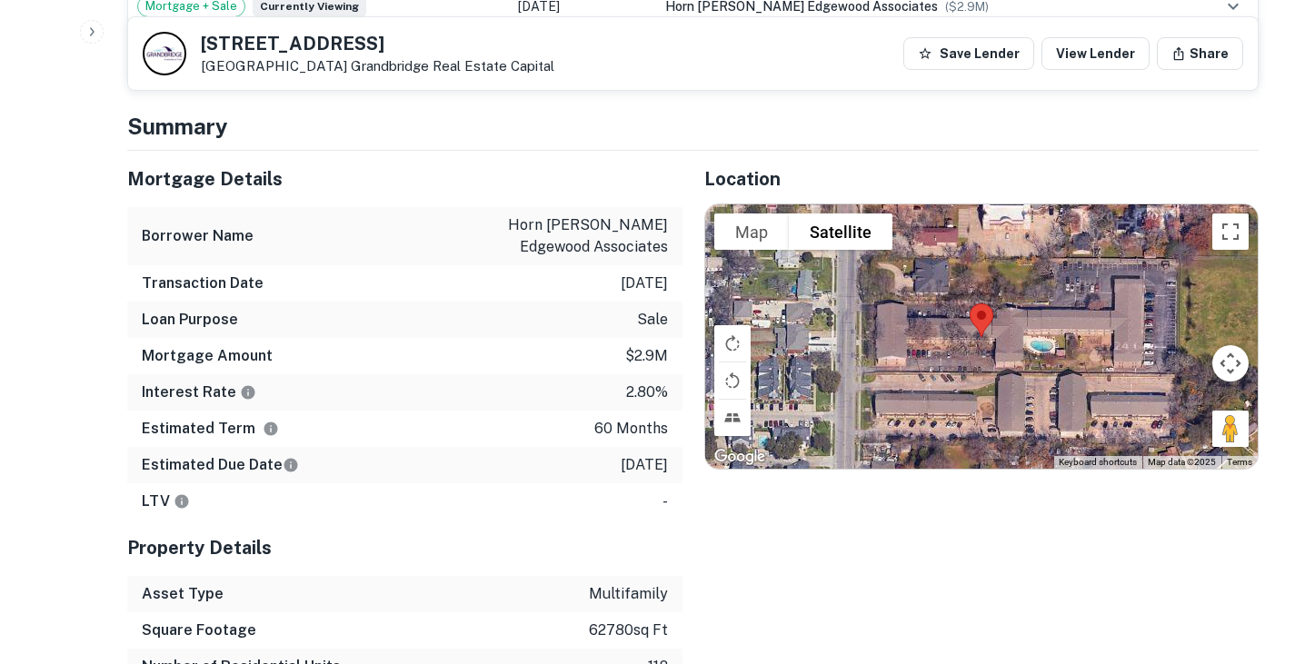
scroll to position [1351, 0]
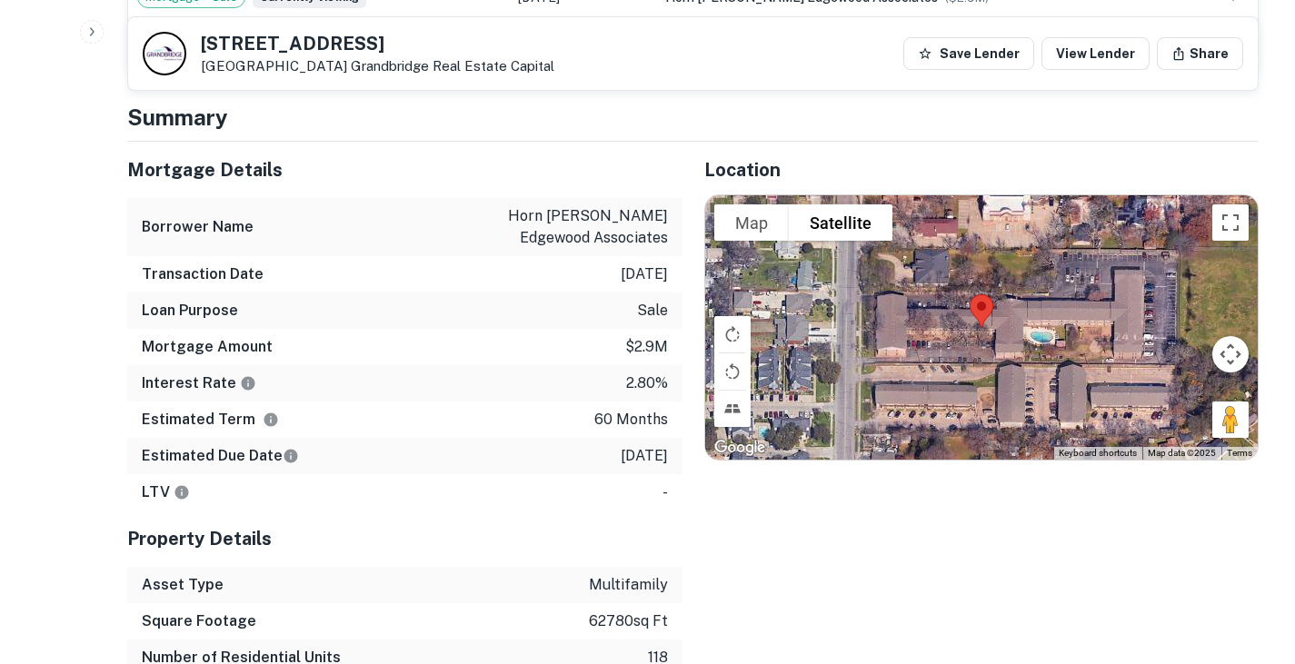
click at [615, 205] on p "horn barlow edgewood associates" at bounding box center [586, 227] width 164 height 44
copy p "edgewood"
click at [543, 263] on div "Transaction Date 11/30/2020" at bounding box center [404, 274] width 555 height 36
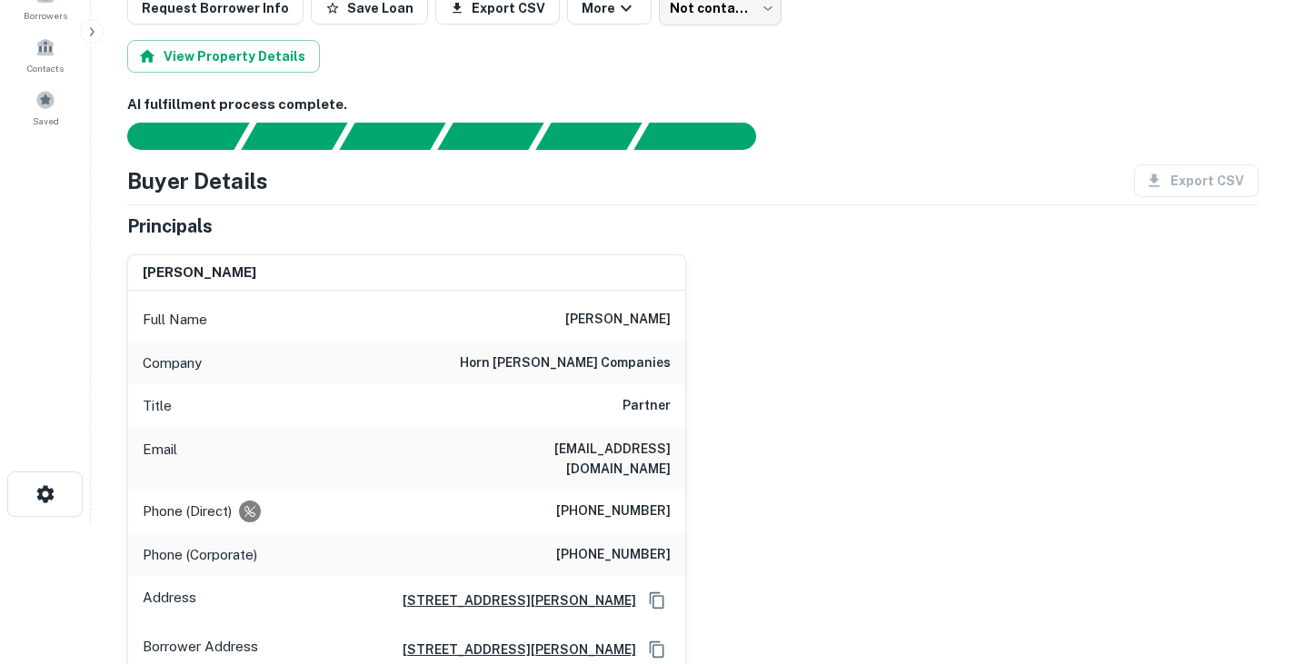
scroll to position [0, 0]
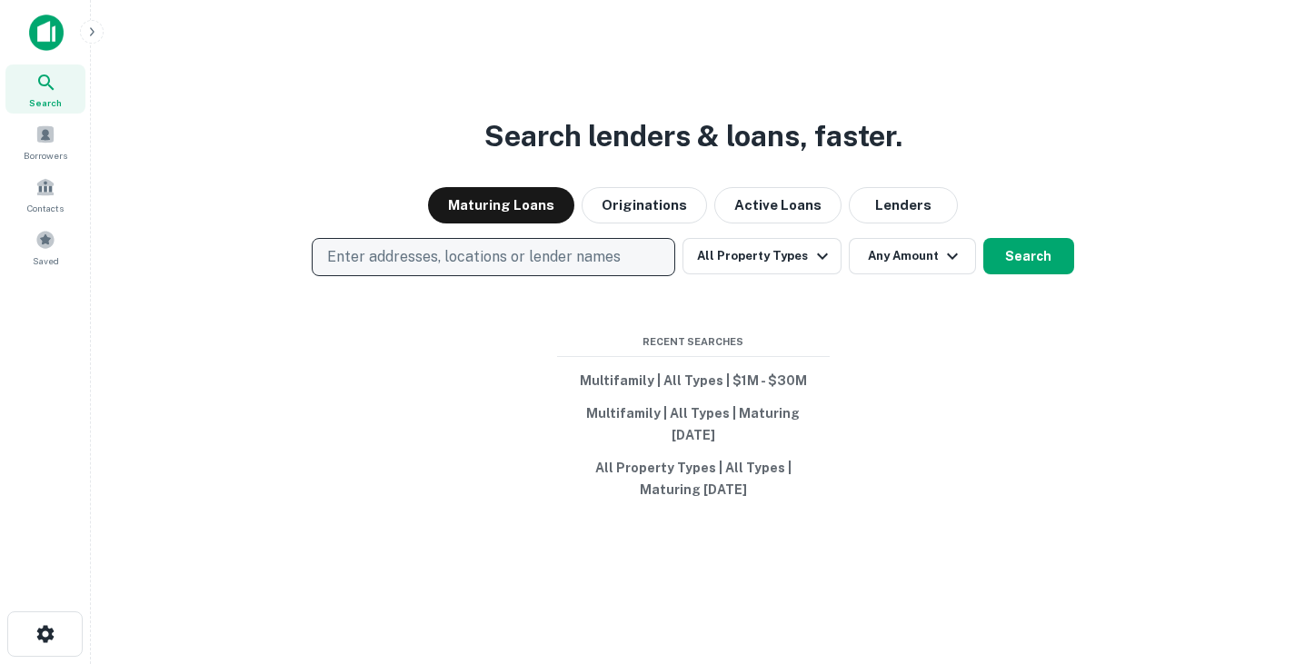
click at [369, 264] on p "Enter addresses, locations or lender names" at bounding box center [474, 257] width 294 height 22
click at [463, 251] on p "Enter addresses, locations or lender names" at bounding box center [474, 257] width 294 height 22
click at [428, 260] on p "Enter addresses, locations or lender names" at bounding box center [474, 257] width 294 height 22
type input "**********"
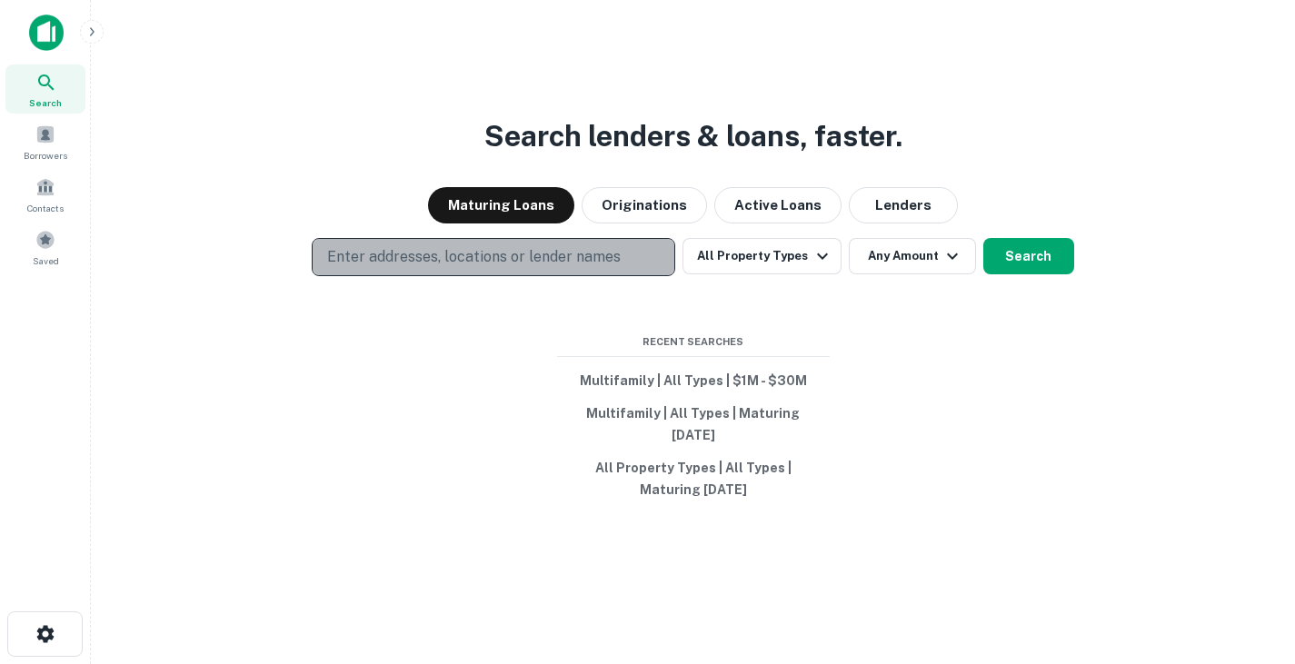
click at [529, 270] on button "Enter addresses, locations or lender names" at bounding box center [494, 257] width 364 height 38
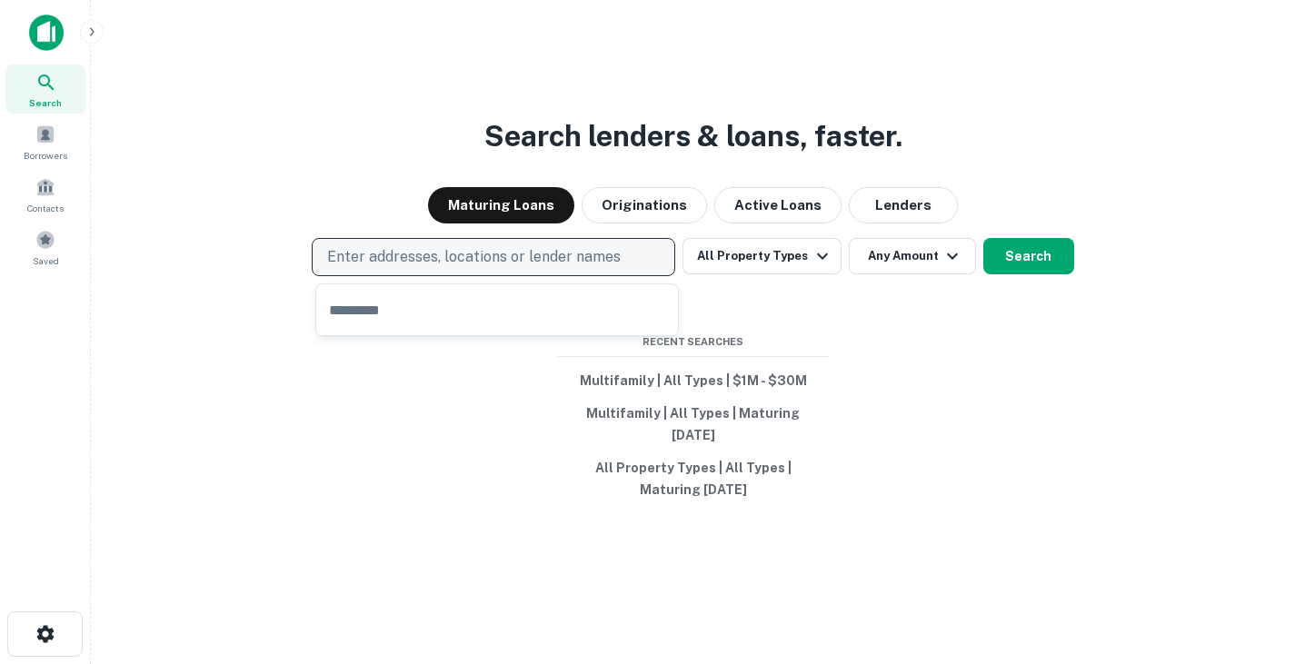
type input "**********"
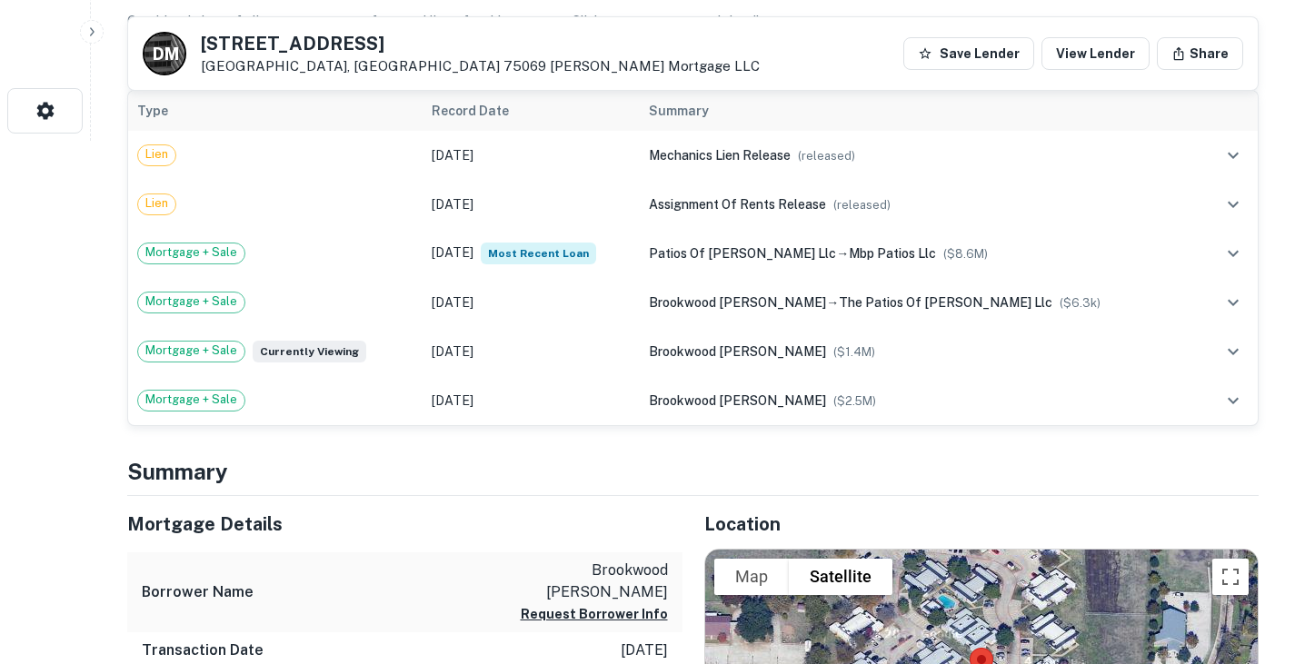
scroll to position [495, 0]
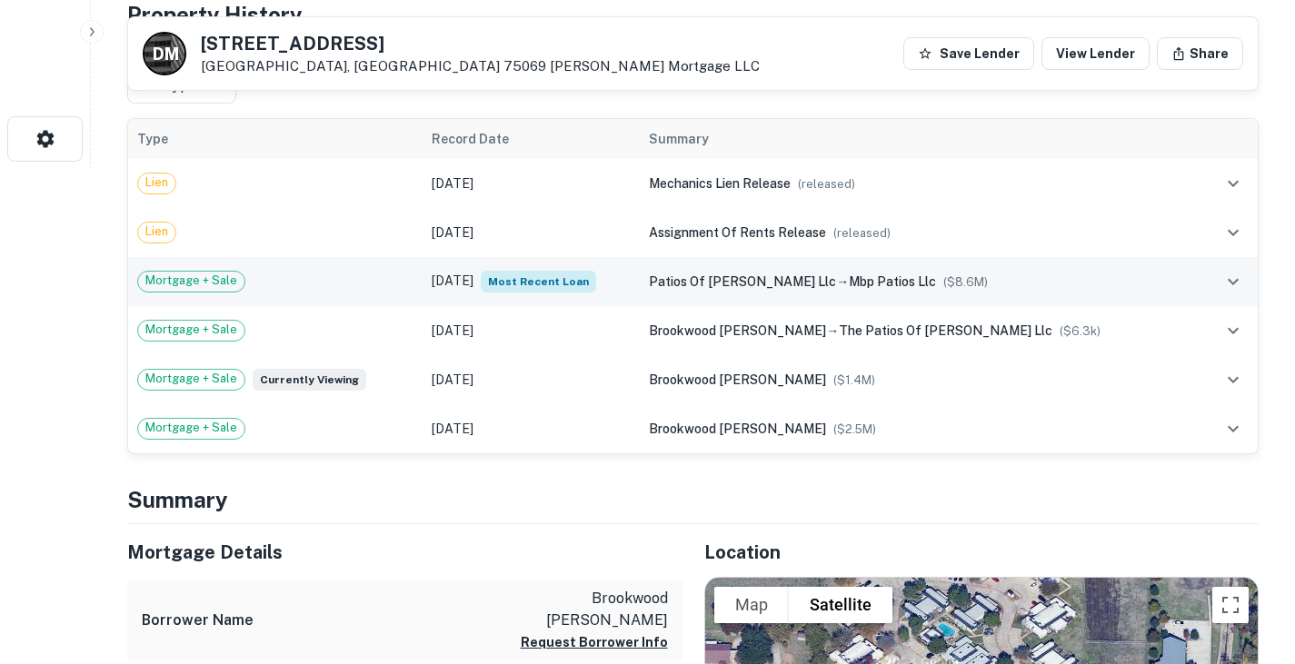
click at [397, 279] on div "Mortgage + Sale" at bounding box center [275, 282] width 276 height 22
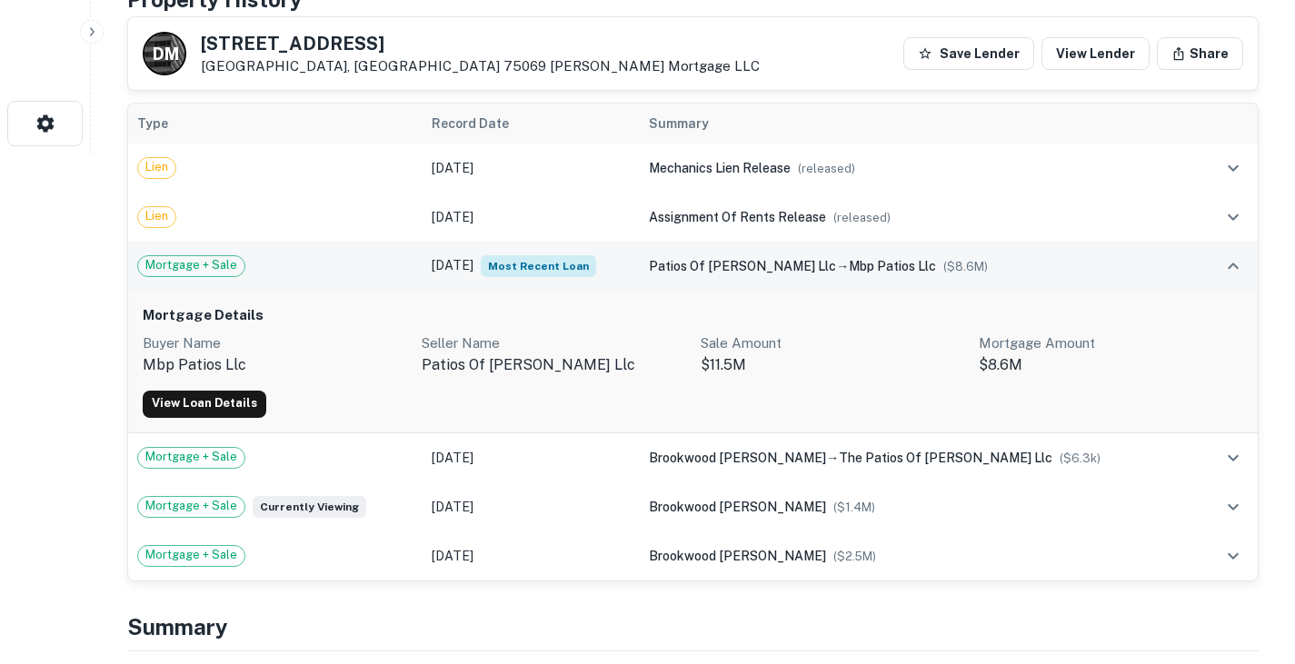
scroll to position [512, 0]
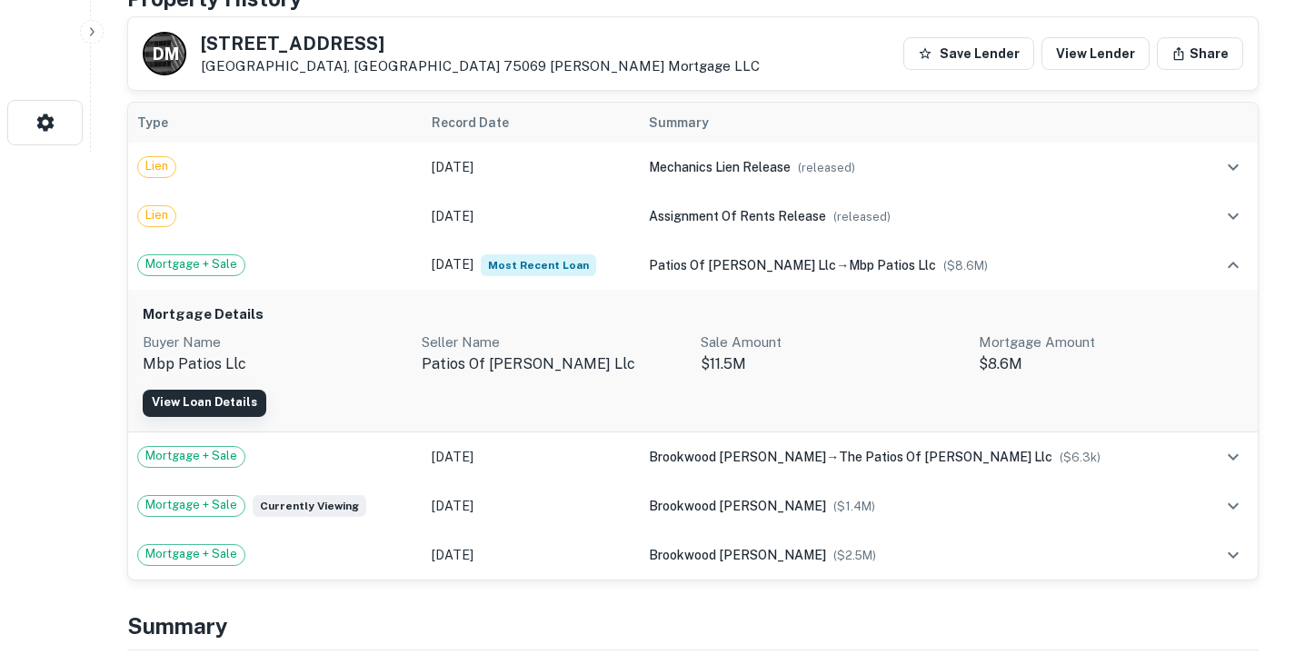
click at [216, 404] on link "View Loan Details" at bounding box center [205, 403] width 124 height 27
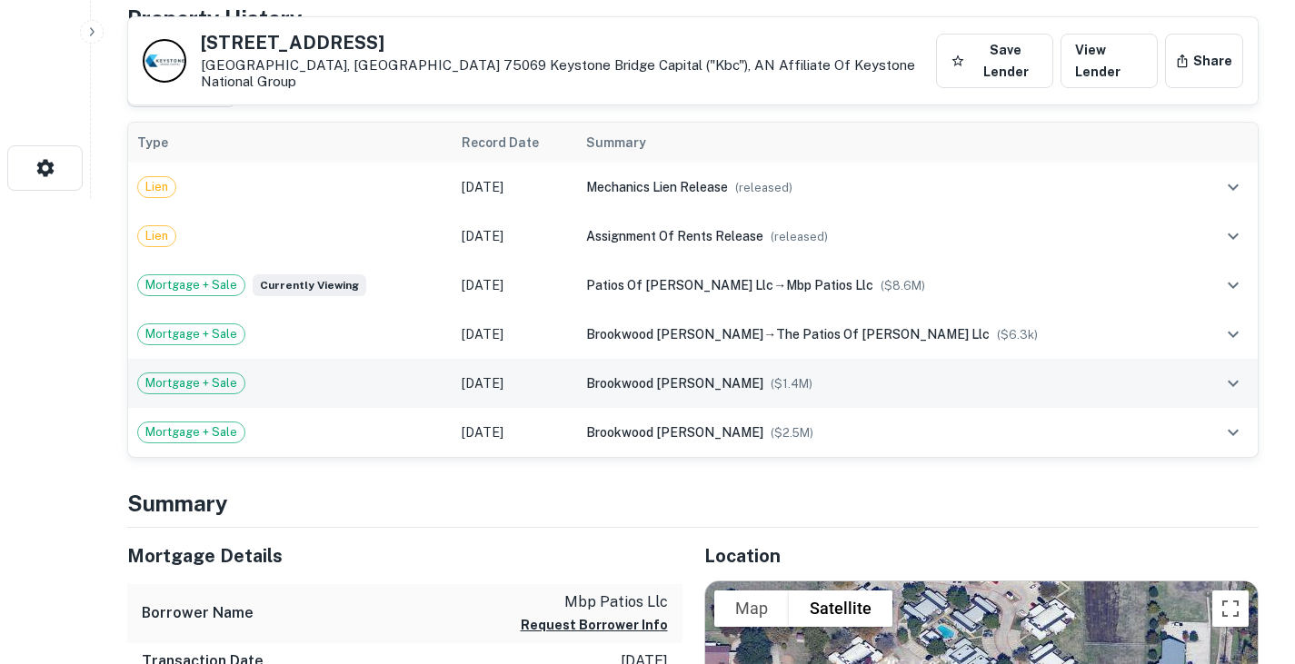
scroll to position [473, 0]
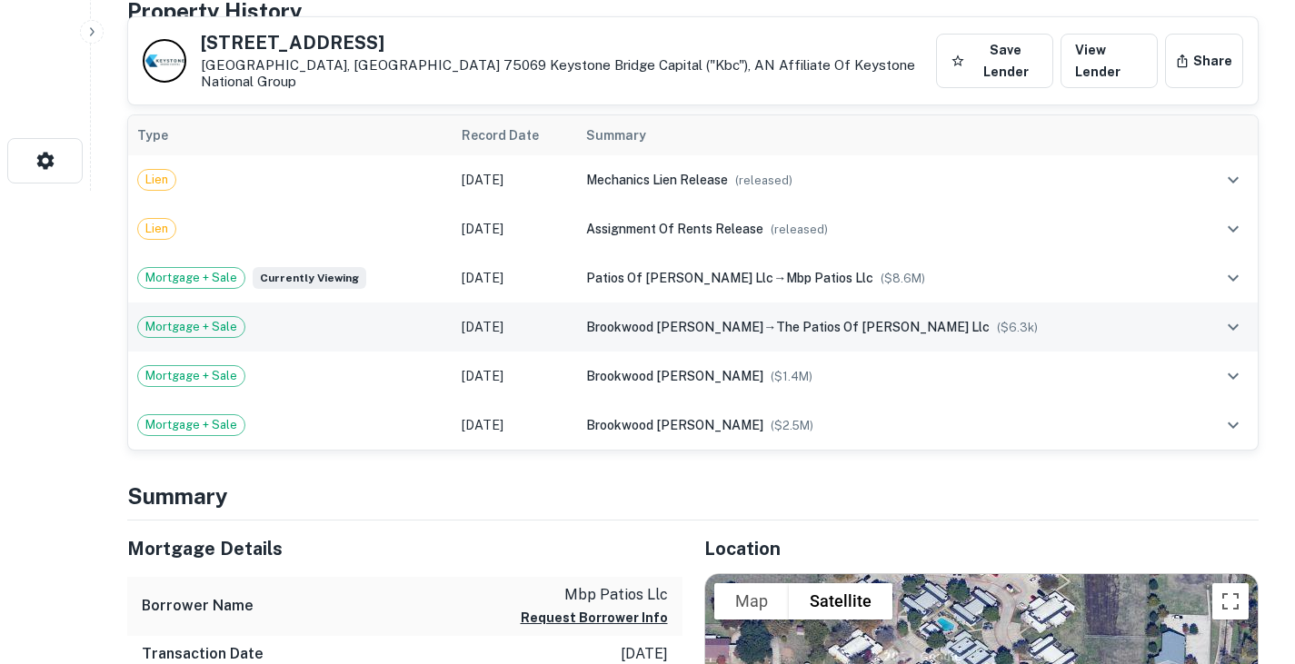
click at [578, 324] on td "[DATE]" at bounding box center [515, 327] width 125 height 49
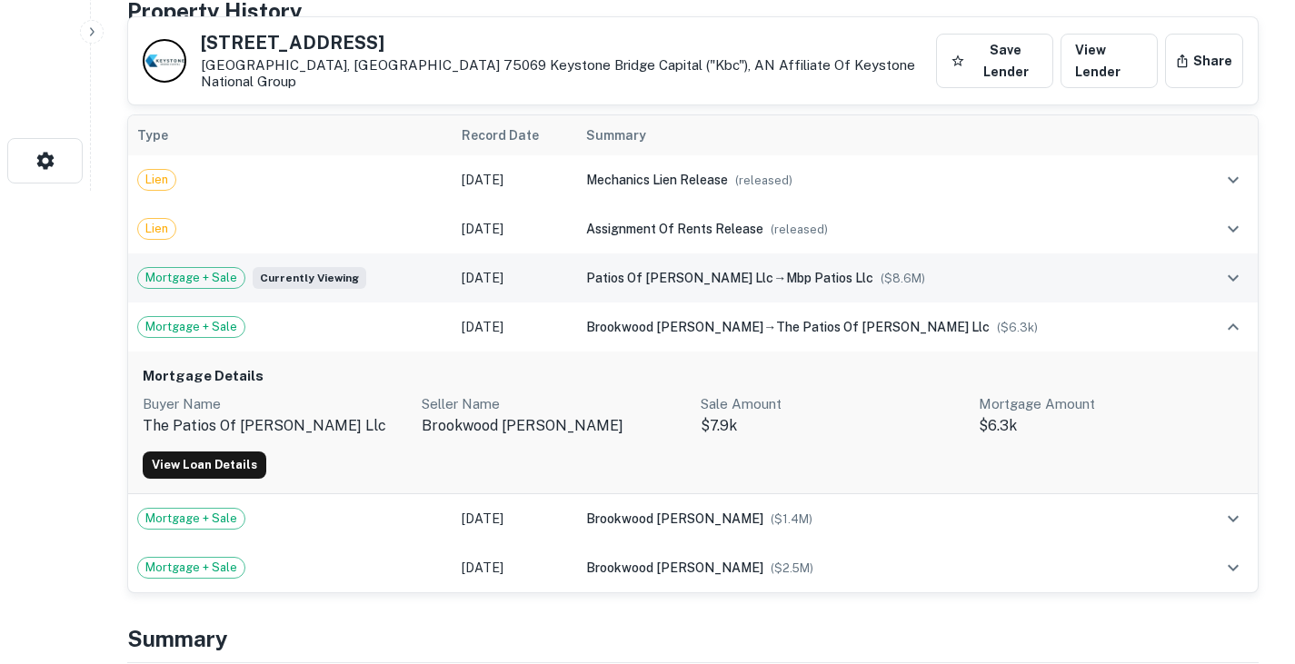
click at [578, 254] on td "Oct 27, 2022" at bounding box center [515, 278] width 125 height 49
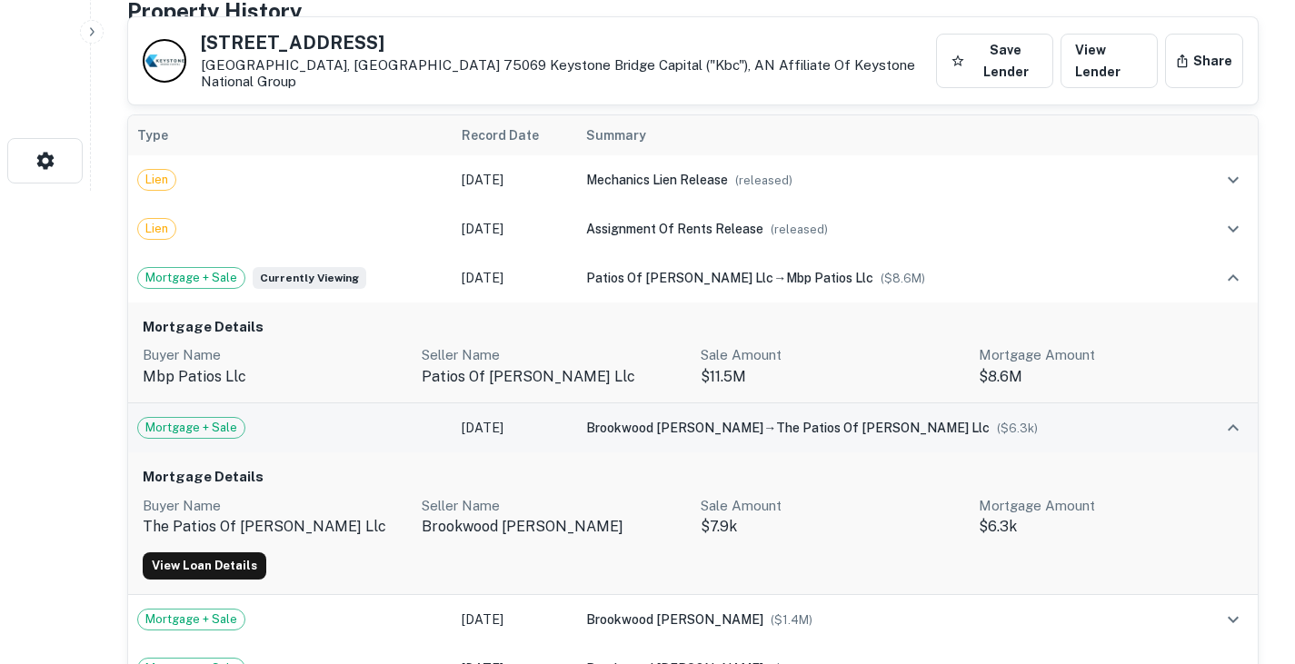
click at [627, 408] on td "brookwood mckinney lp → the patios of mckinney llc ($ 6.3k )" at bounding box center [885, 428] width 616 height 49
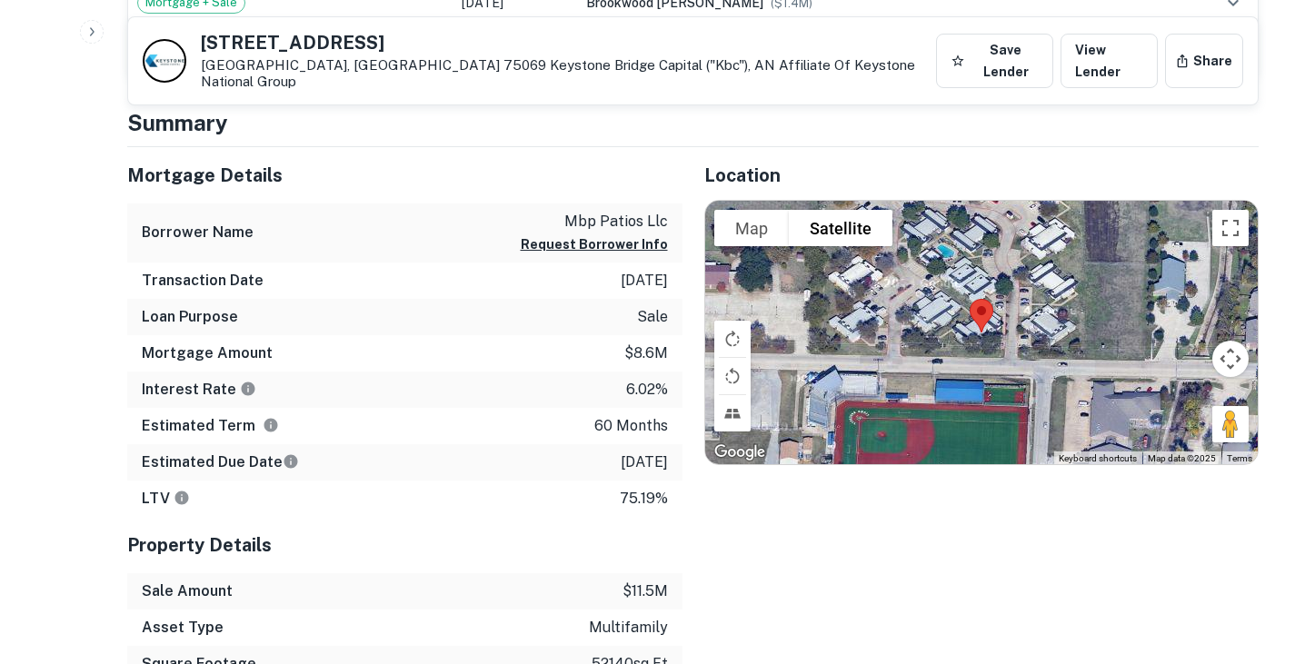
scroll to position [949, 0]
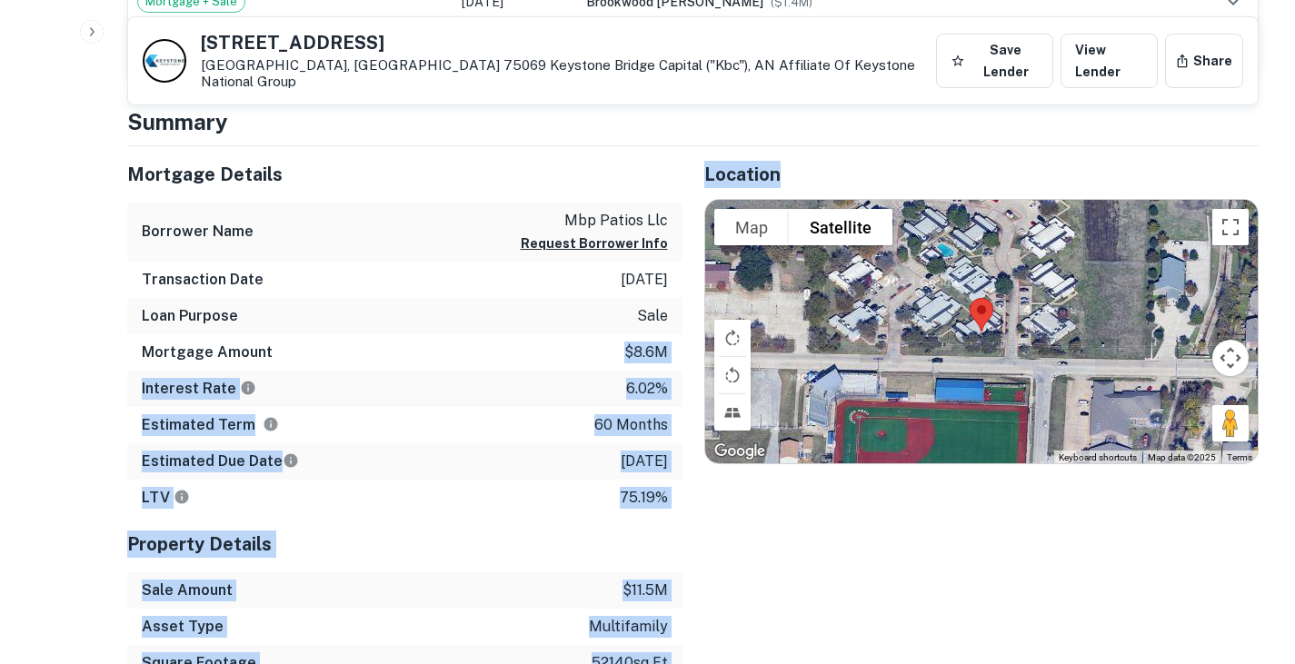
drag, startPoint x: 626, startPoint y: 337, endPoint x: 687, endPoint y: 340, distance: 61.0
click at [687, 340] on div "Mortgage Details Borrower Name mbp patios llc Request Borrower Info Transaction…" at bounding box center [681, 486] width 1153 height 681
click at [666, 348] on p "$8.6m" at bounding box center [646, 353] width 44 height 22
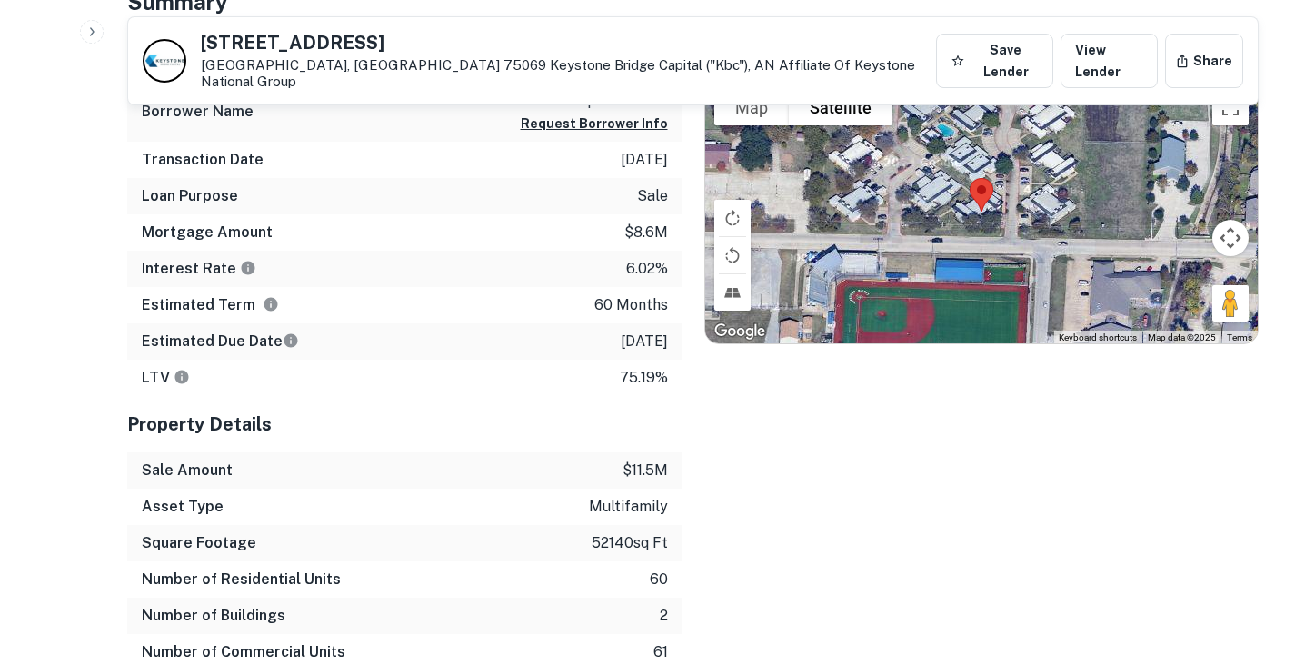
scroll to position [1071, 0]
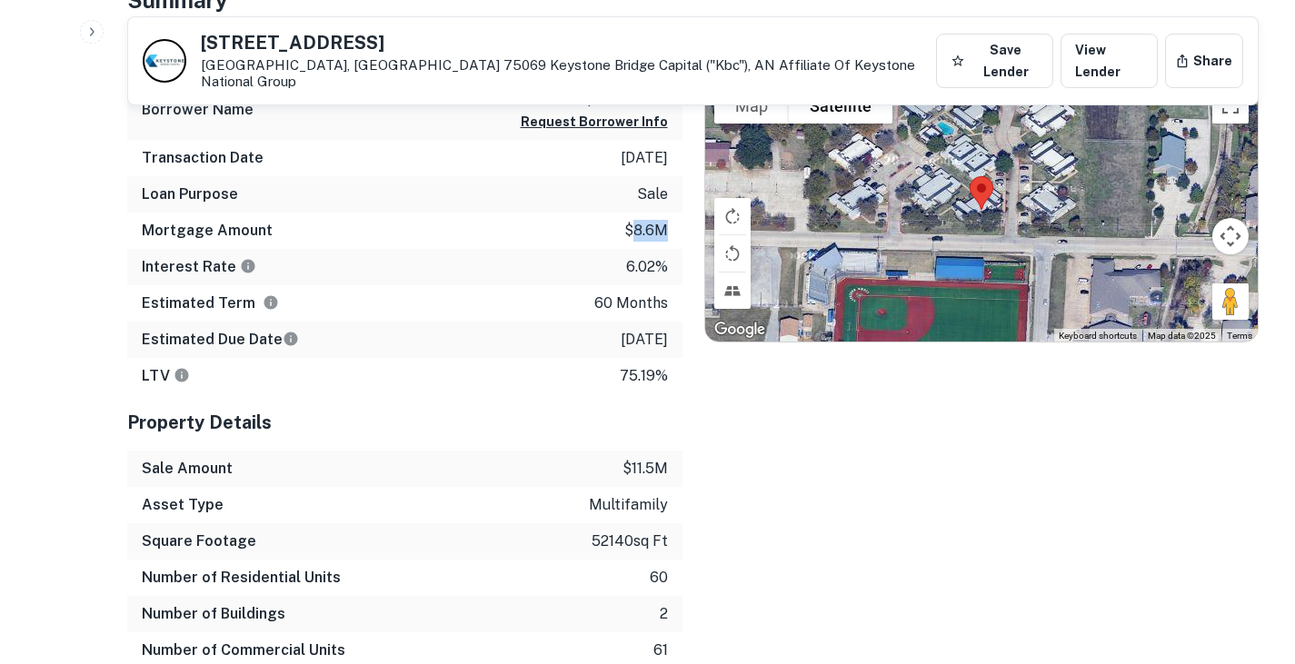
drag, startPoint x: 633, startPoint y: 215, endPoint x: 669, endPoint y: 215, distance: 36.4
click at [669, 215] on div "Mortgage Amount $8.6m" at bounding box center [404, 231] width 555 height 36
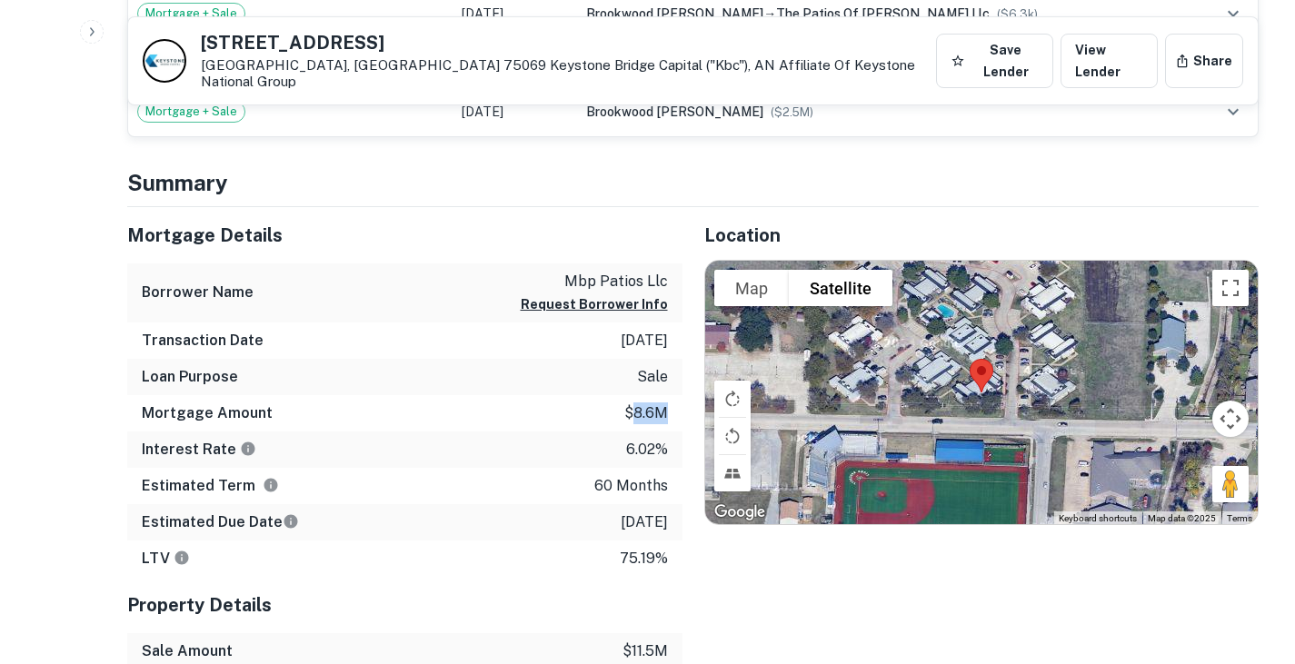
scroll to position [890, 0]
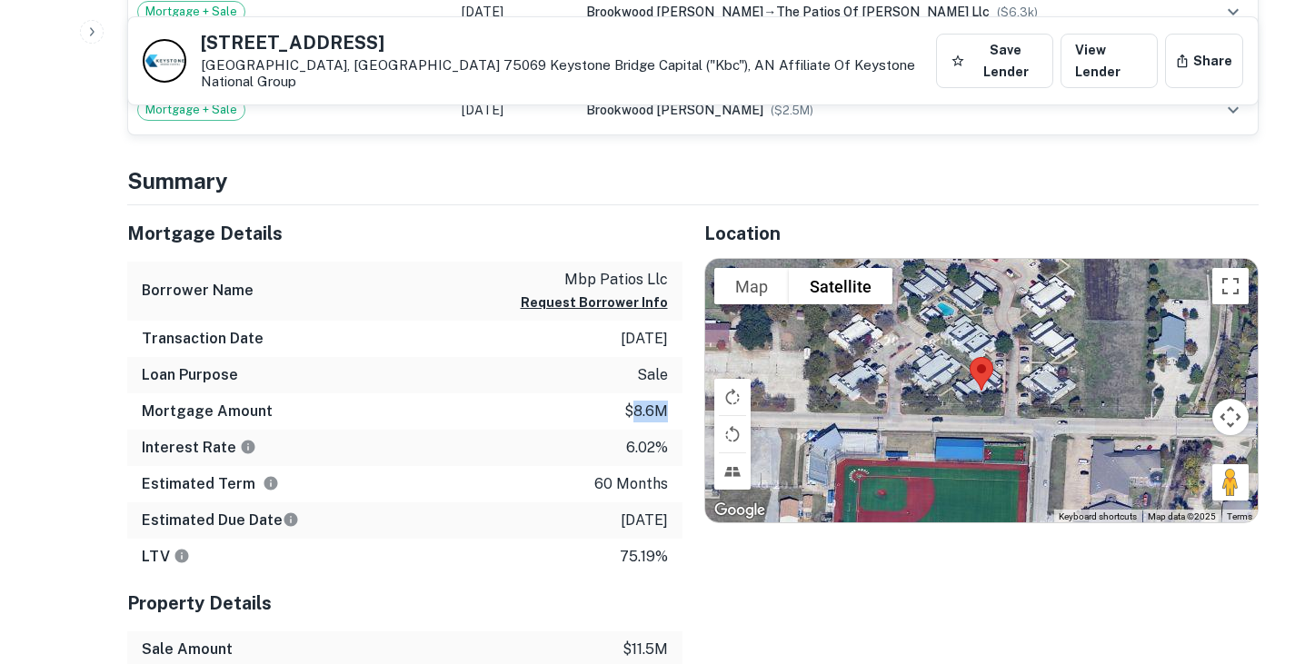
click at [633, 401] on p "$8.6m" at bounding box center [646, 412] width 44 height 22
drag, startPoint x: 623, startPoint y: 395, endPoint x: 672, endPoint y: 395, distance: 49.1
click at [672, 395] on div "Mortgage Amount $8.6m" at bounding box center [404, 412] width 555 height 36
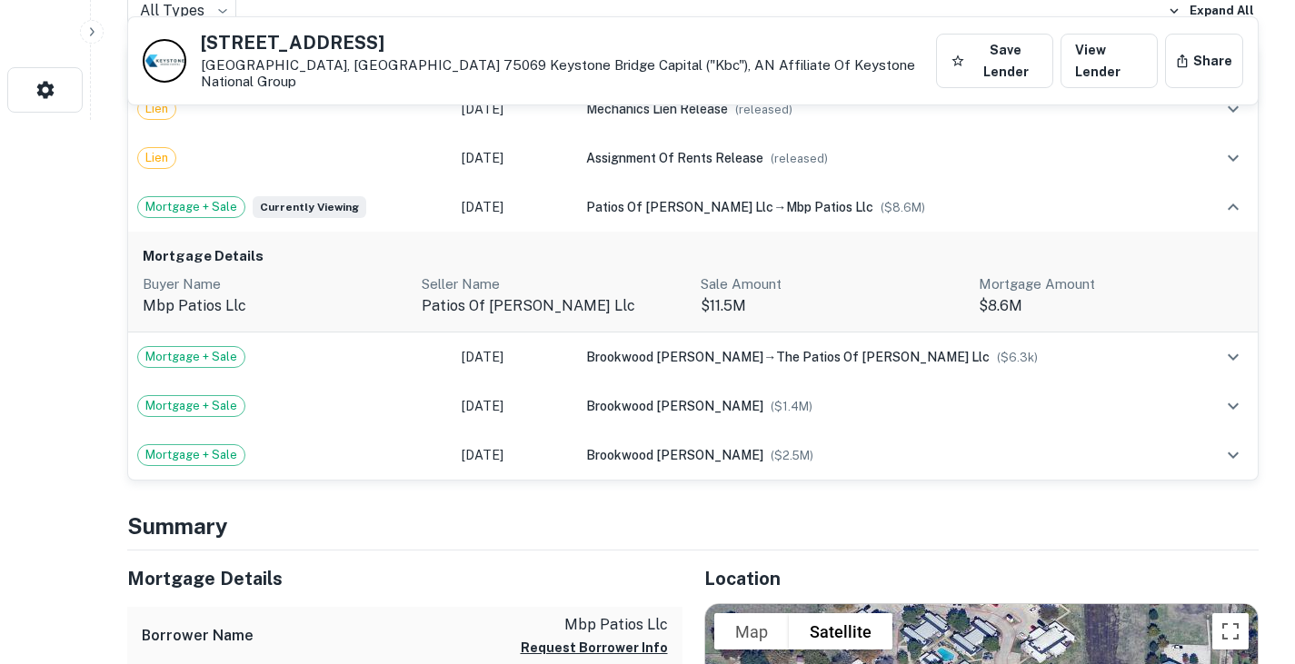
scroll to position [545, 0]
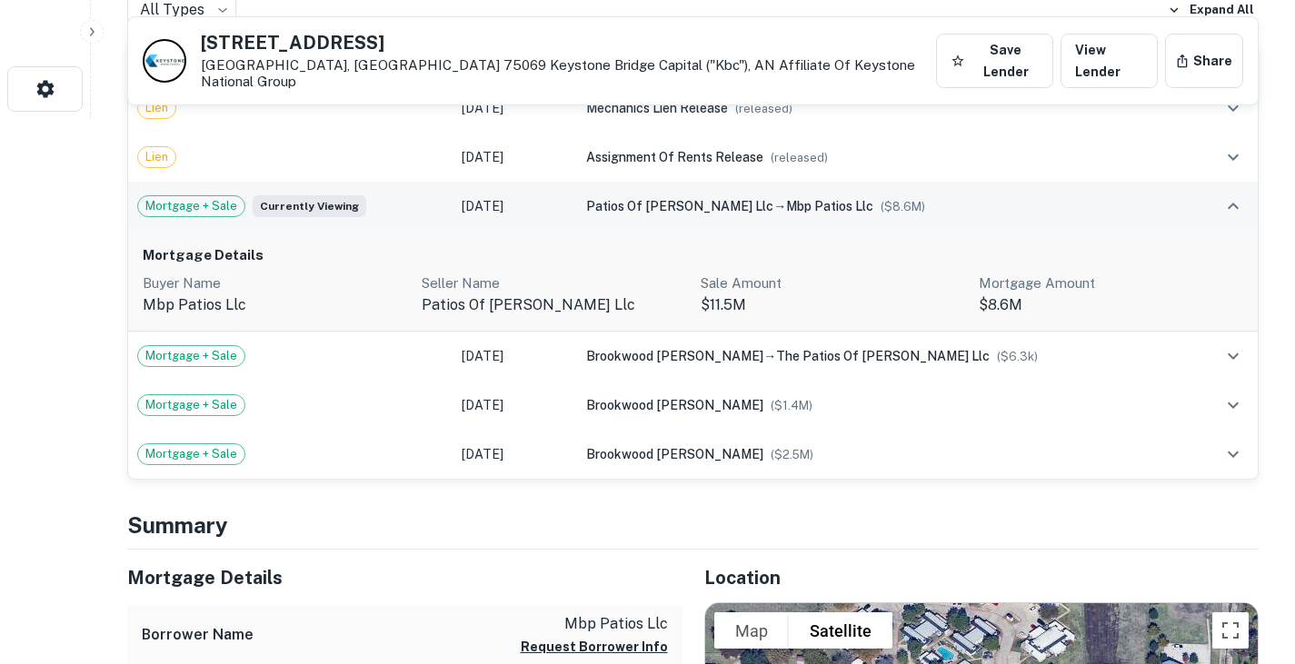
click at [443, 195] on div "Mortgage + Sale Currently viewing" at bounding box center [290, 206] width 306 height 22
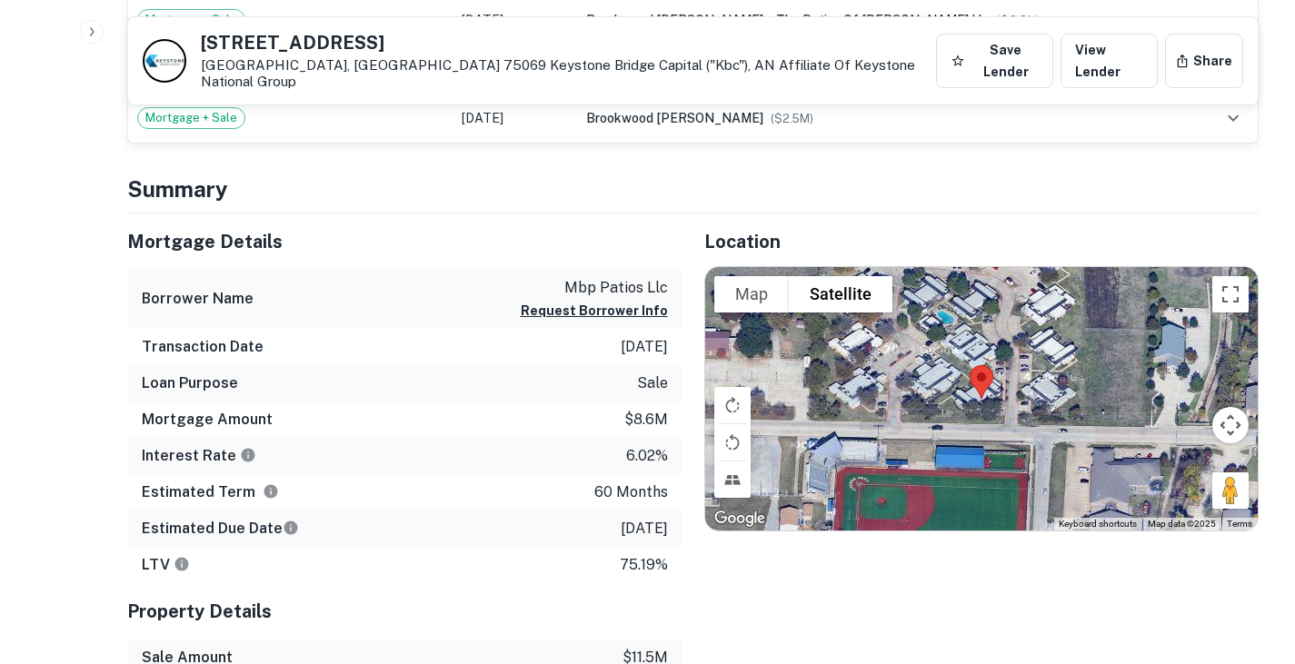
scroll to position [785, 0]
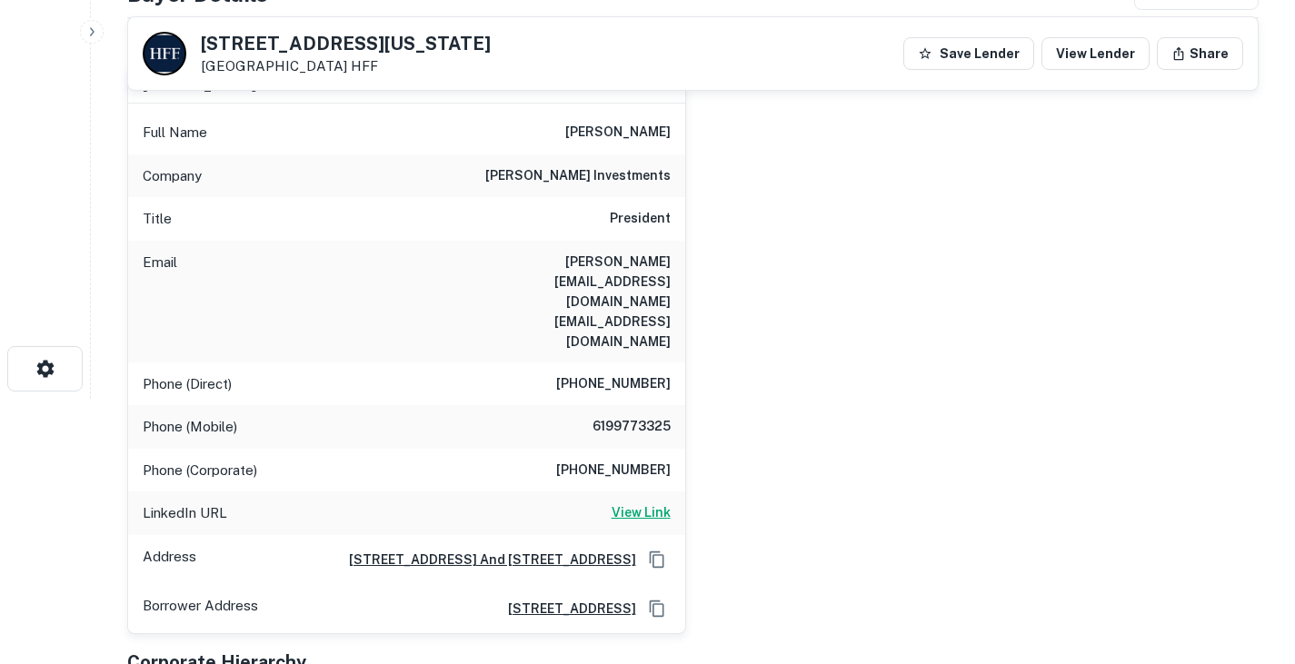
scroll to position [70, 0]
